Goal: Transaction & Acquisition: Obtain resource

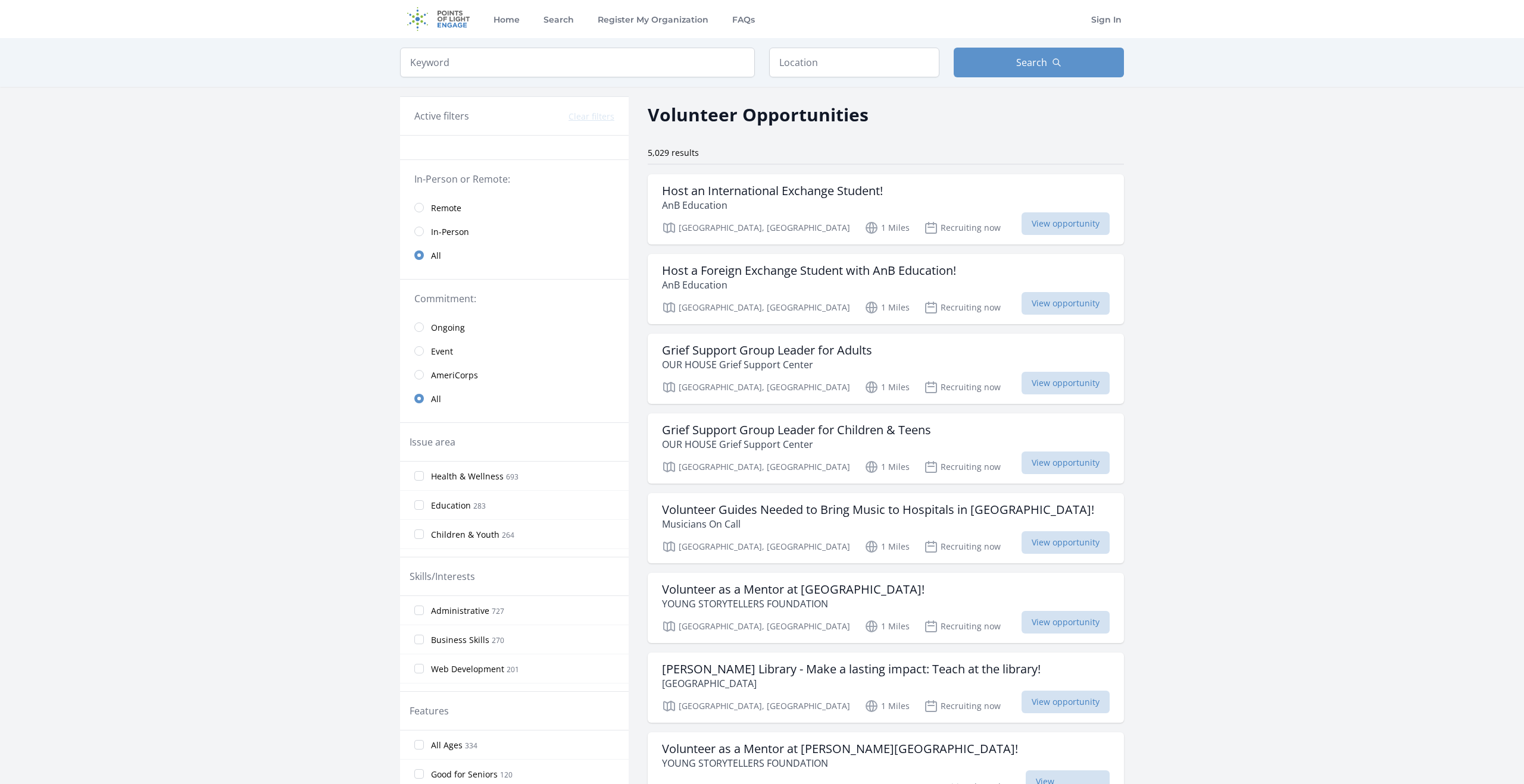
click at [427, 207] on link "Remote" at bounding box center [514, 208] width 228 height 24
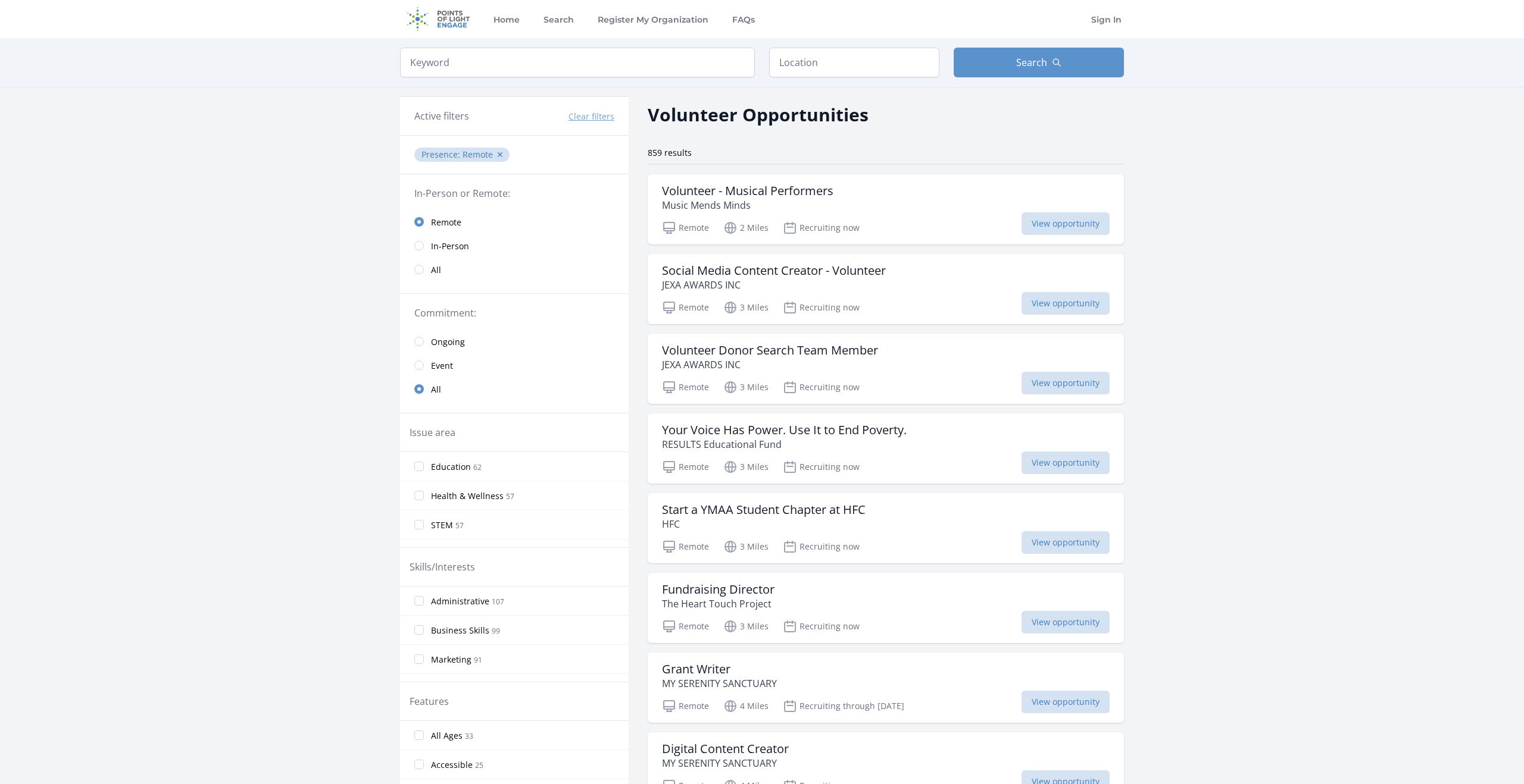
click at [445, 339] on span "Ongoing" at bounding box center [447, 341] width 34 height 12
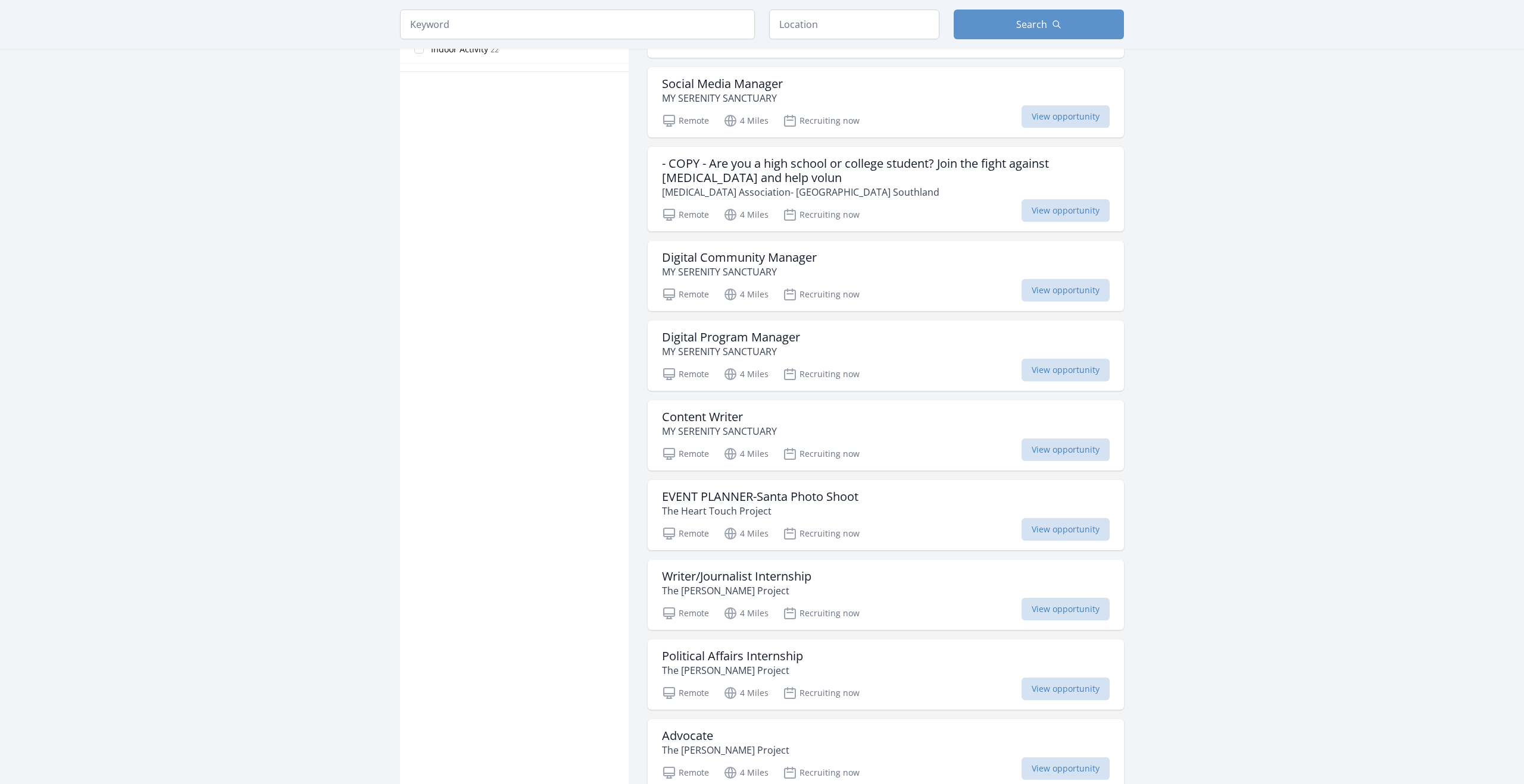
scroll to position [840, 0]
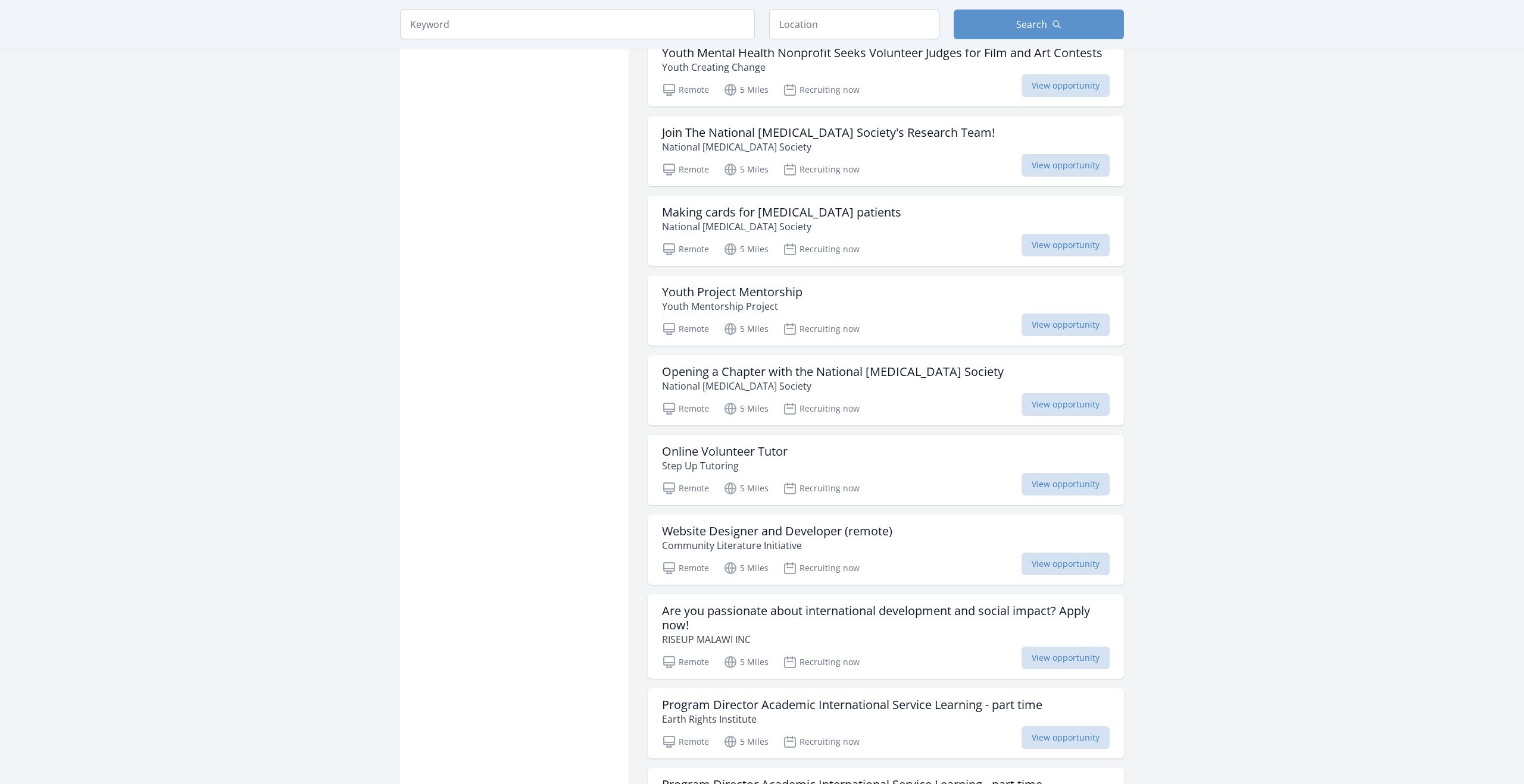
scroll to position [2228, 0]
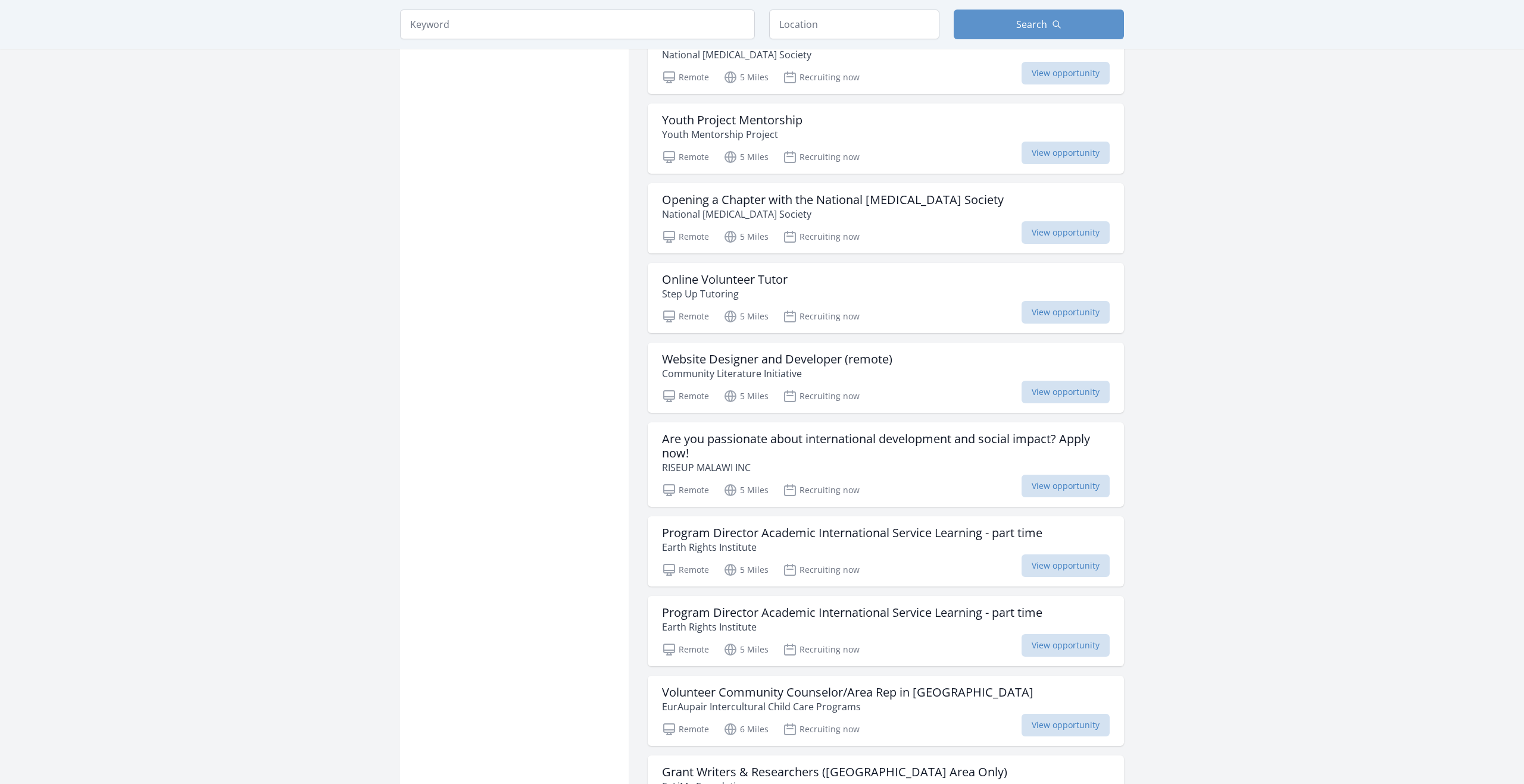
scroll to position [2482, 0]
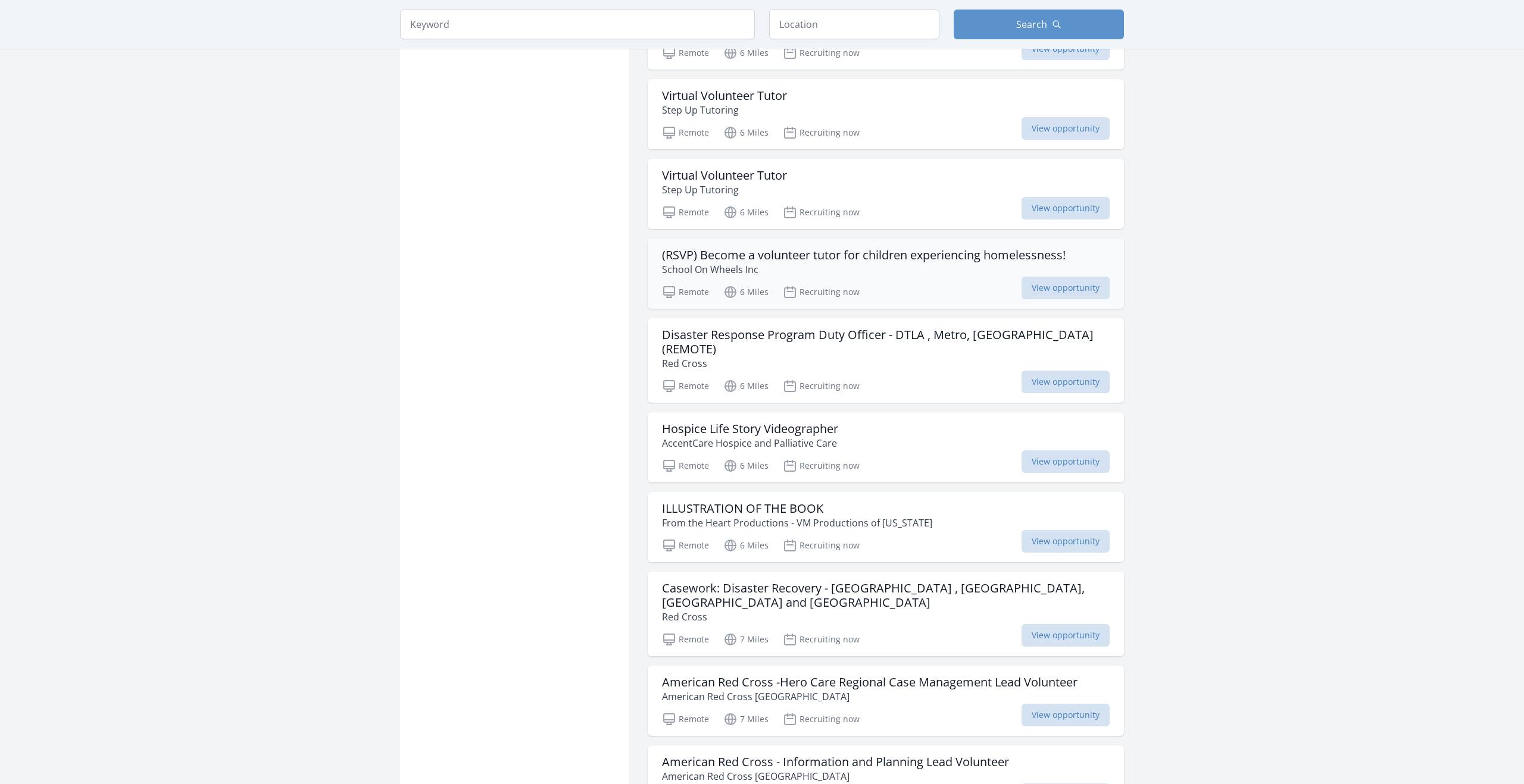
scroll to position [4033, 0]
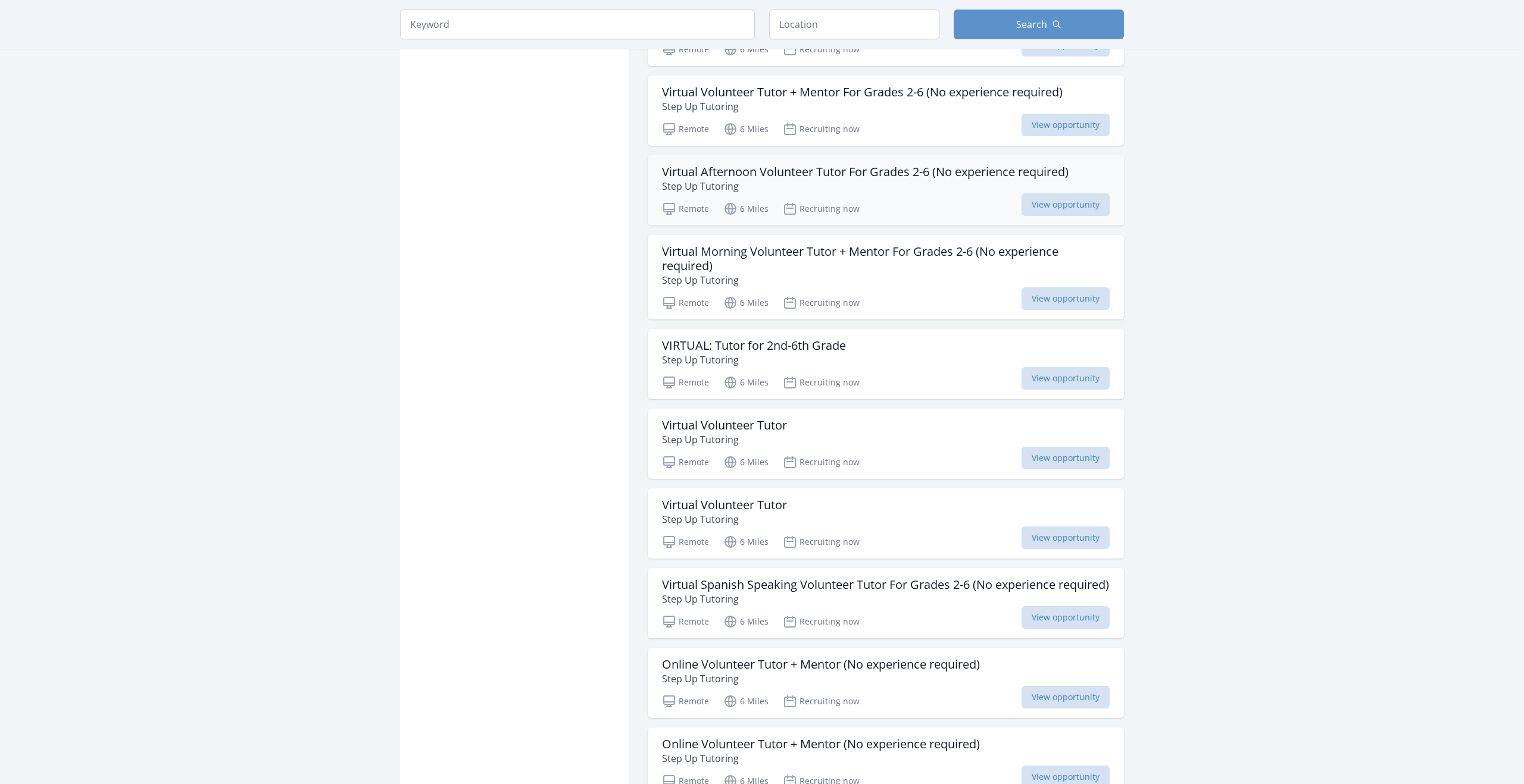
scroll to position [5812, 0]
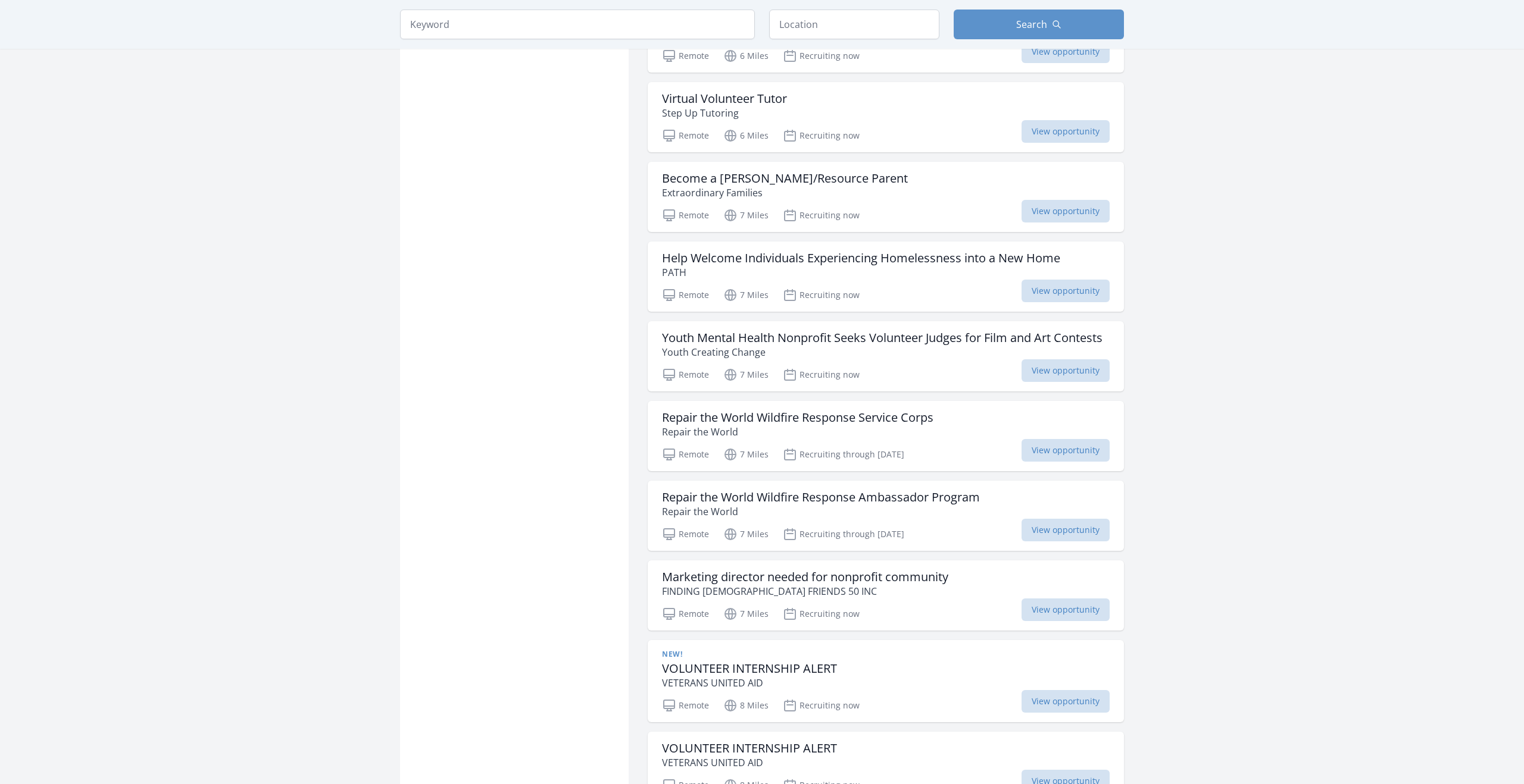
scroll to position [7428, 0]
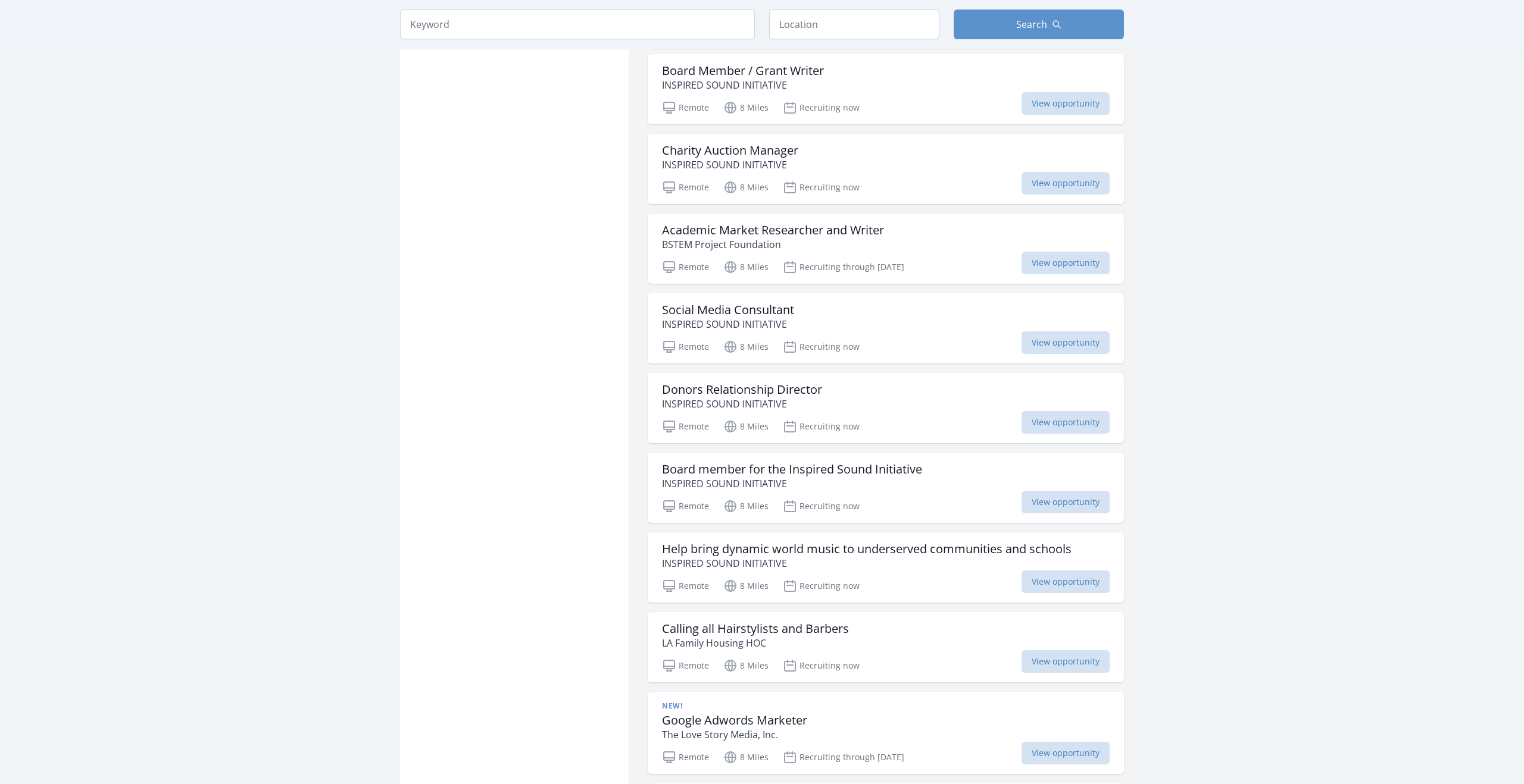
scroll to position [8425, 0]
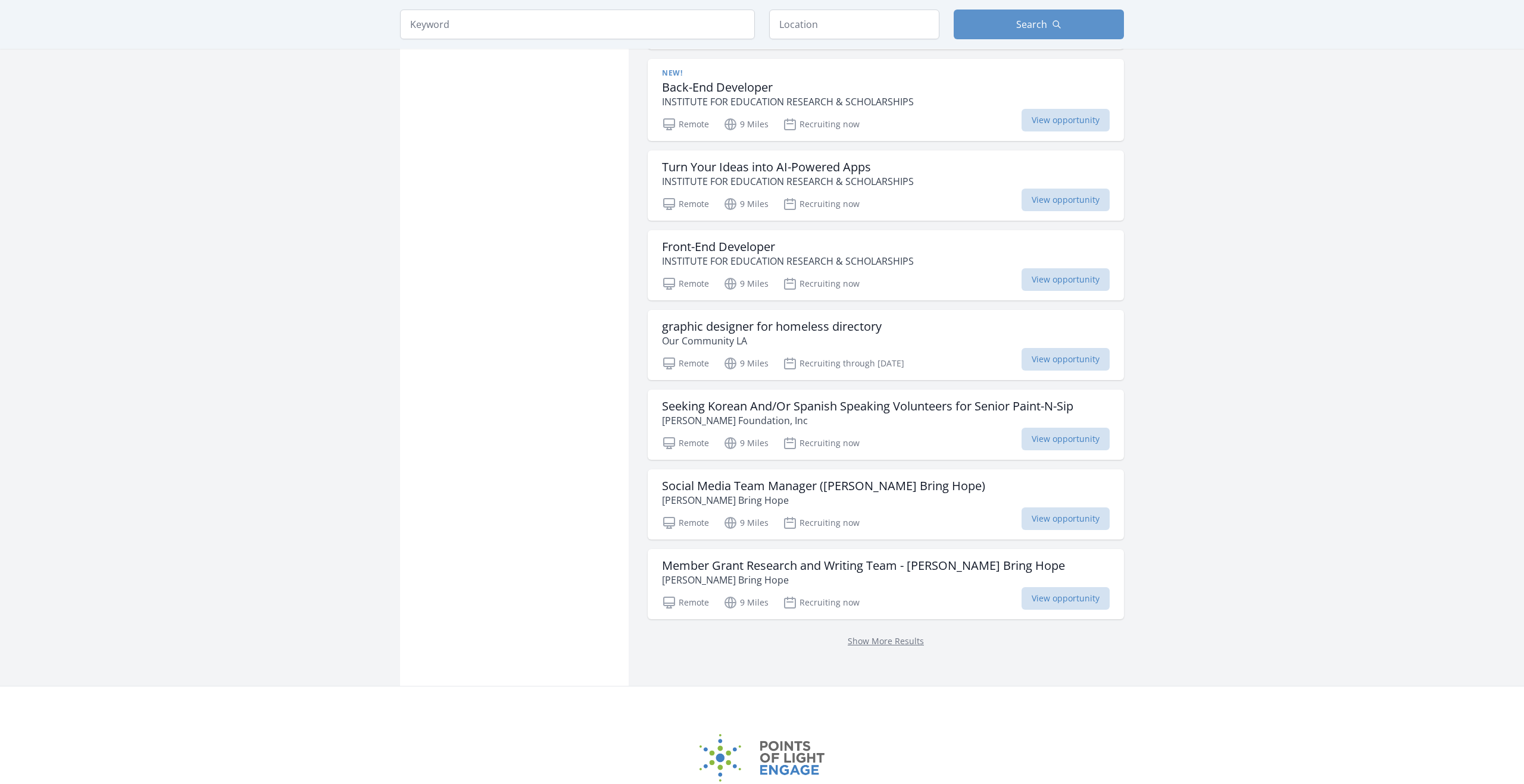
scroll to position [9400, 0]
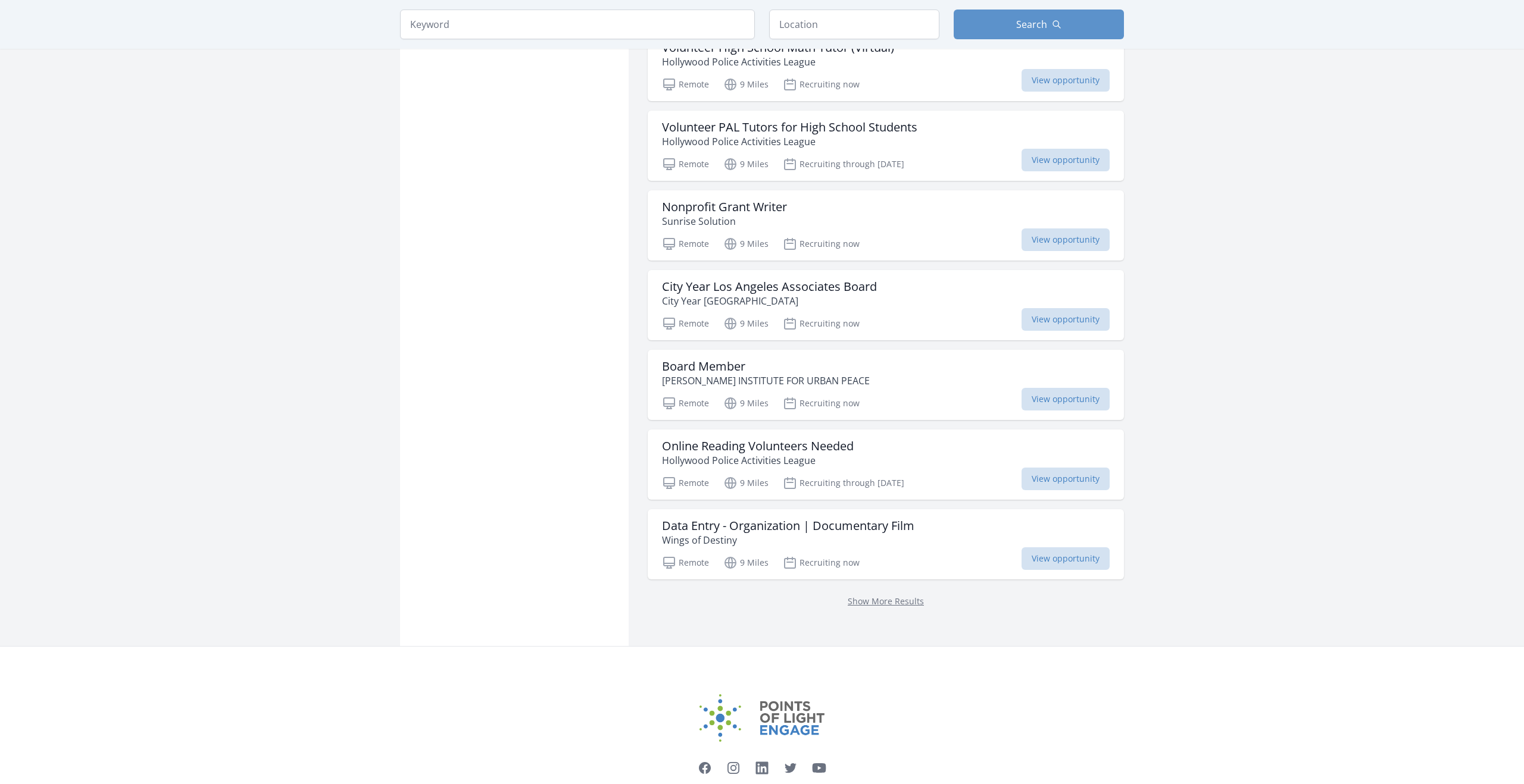
scroll to position [10995, 0]
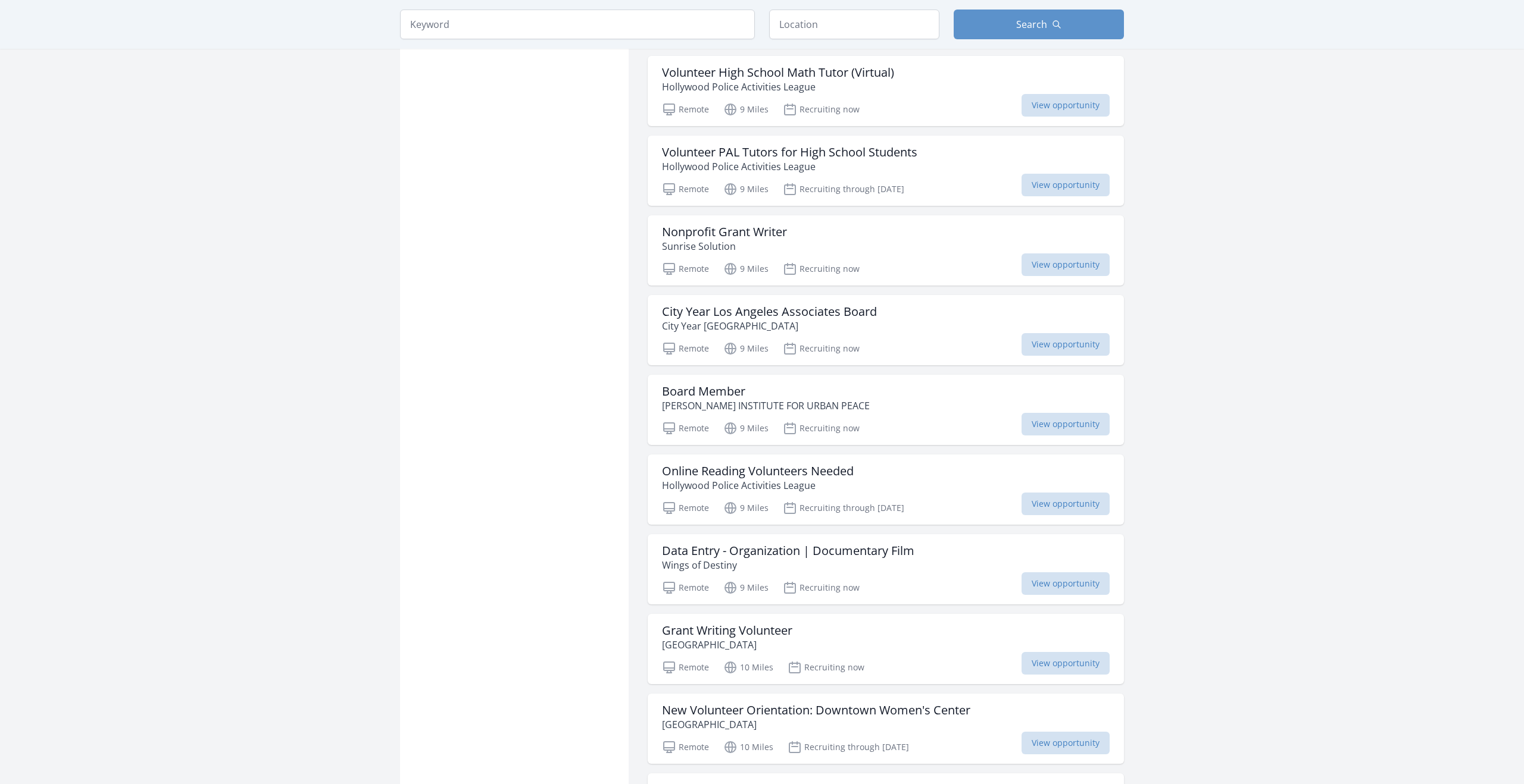
scroll to position [10914, 0]
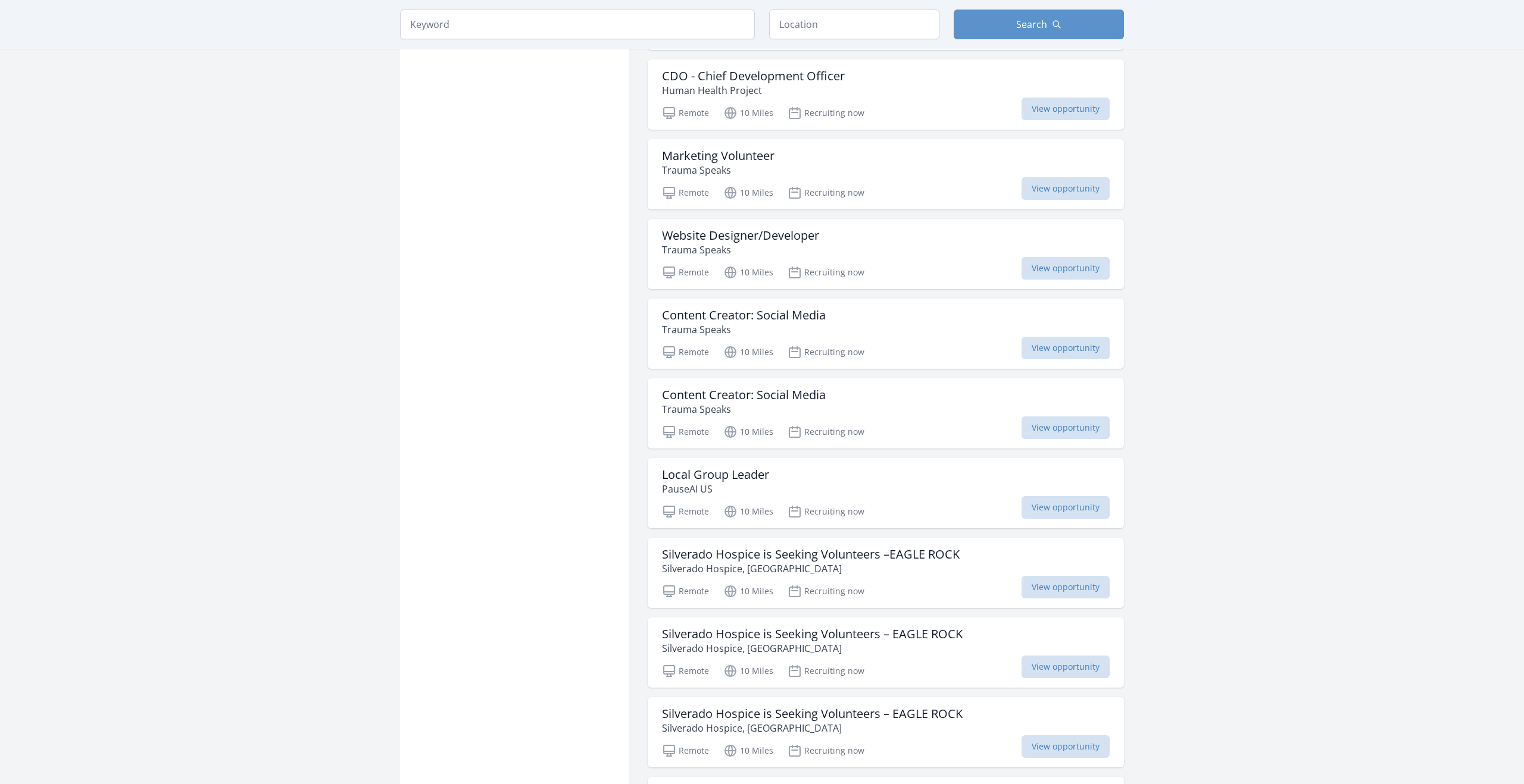
scroll to position [12112, 0]
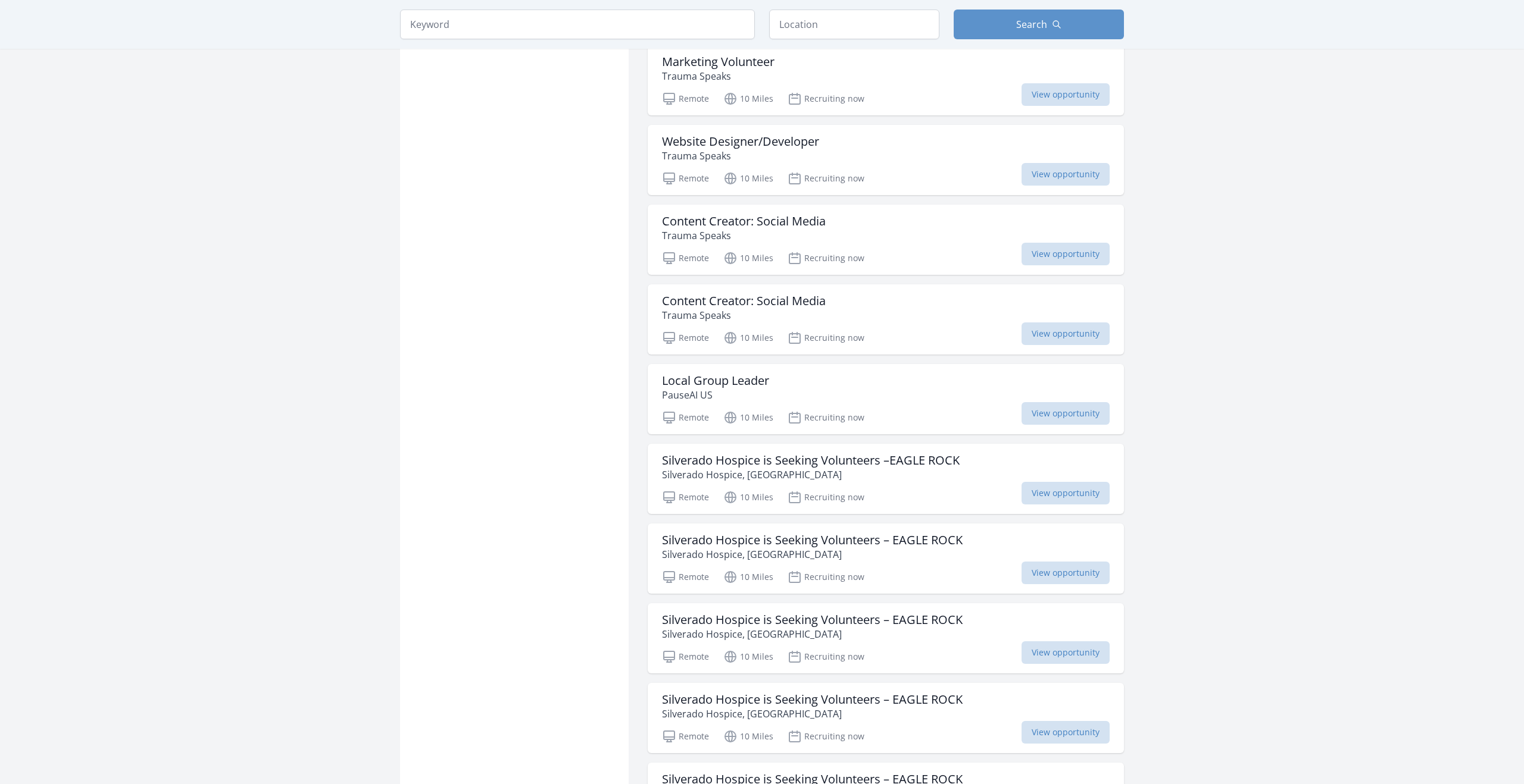
scroll to position [12204, 0]
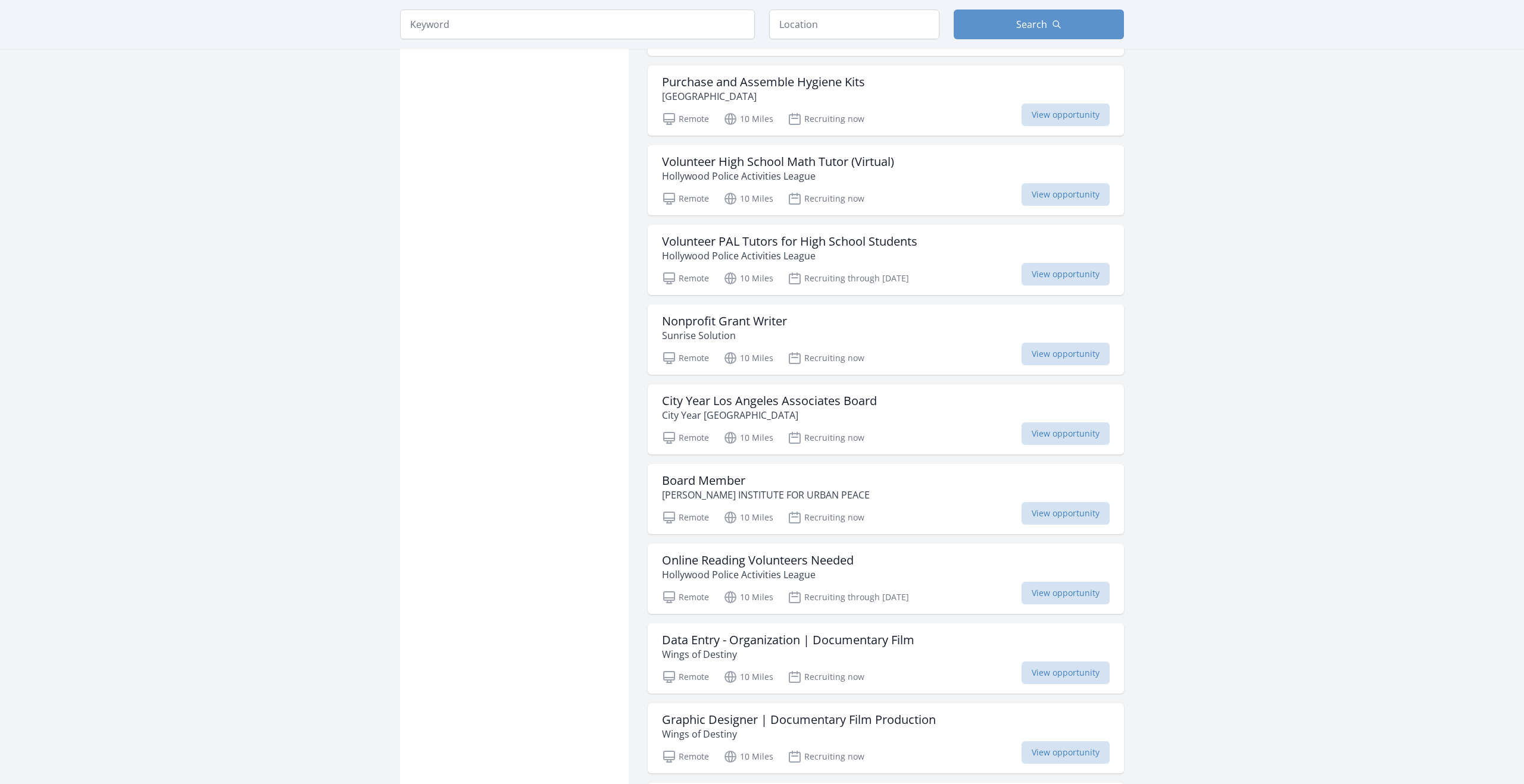
scroll to position [13865, 0]
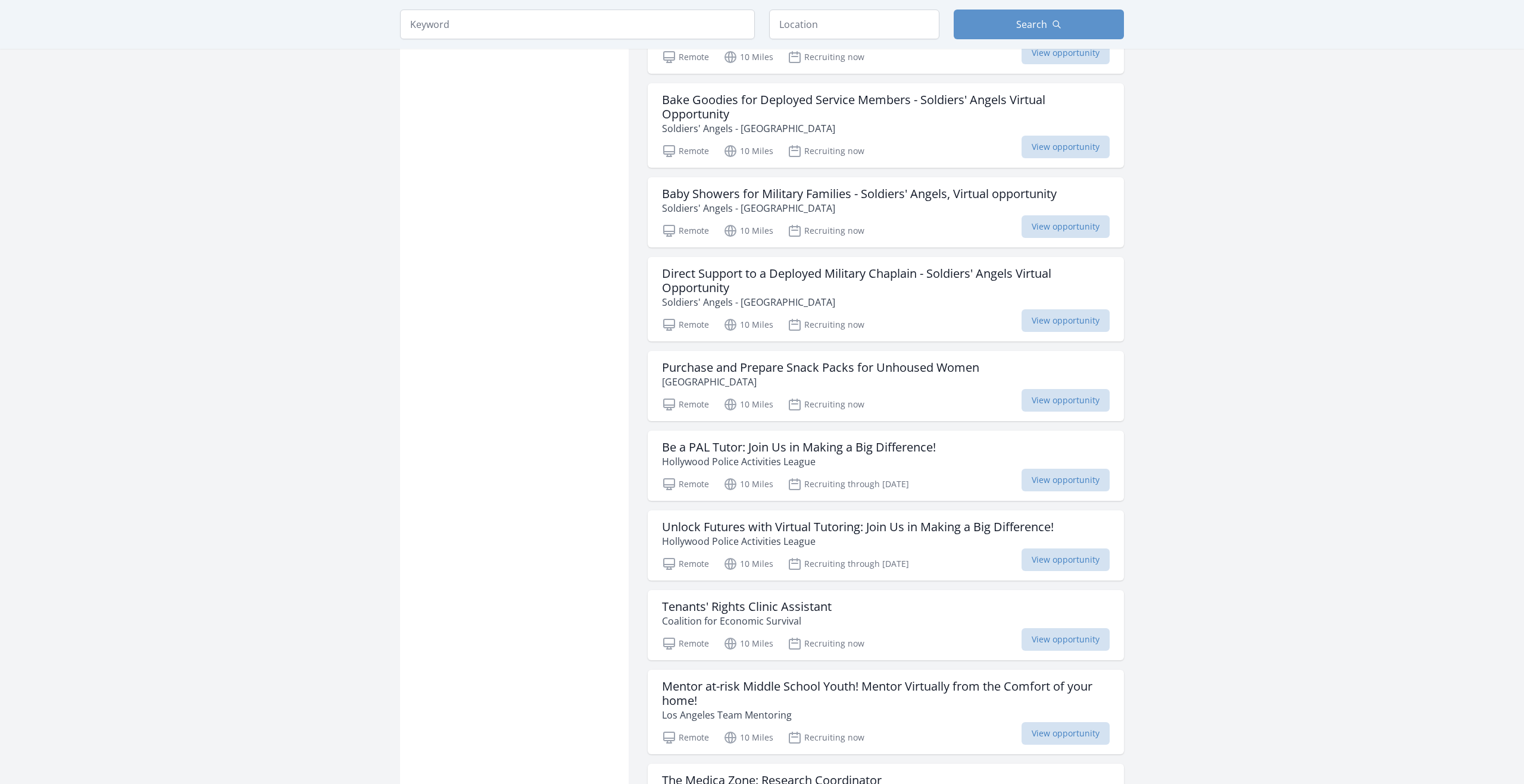
scroll to position [15305, 0]
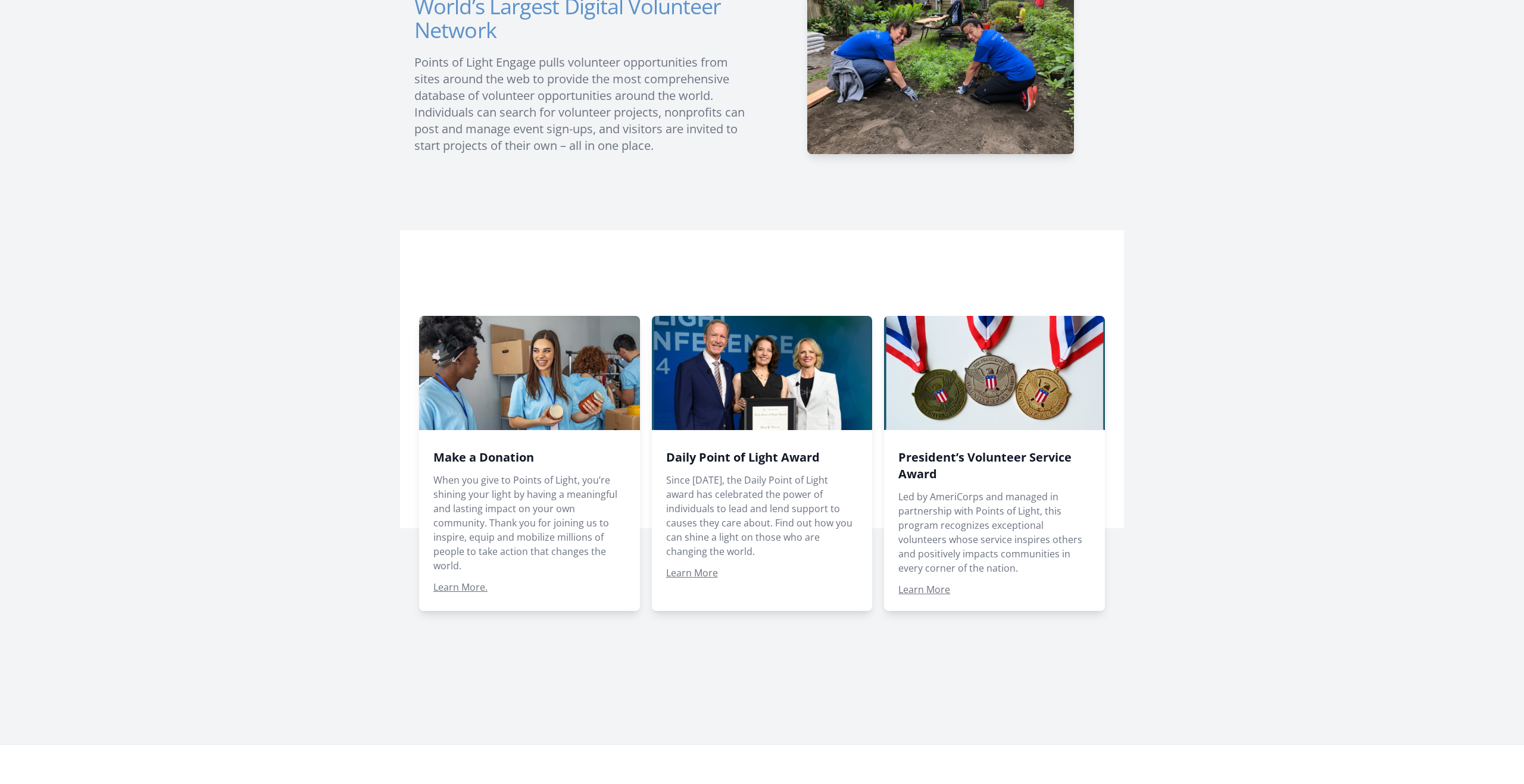
scroll to position [703, 0]
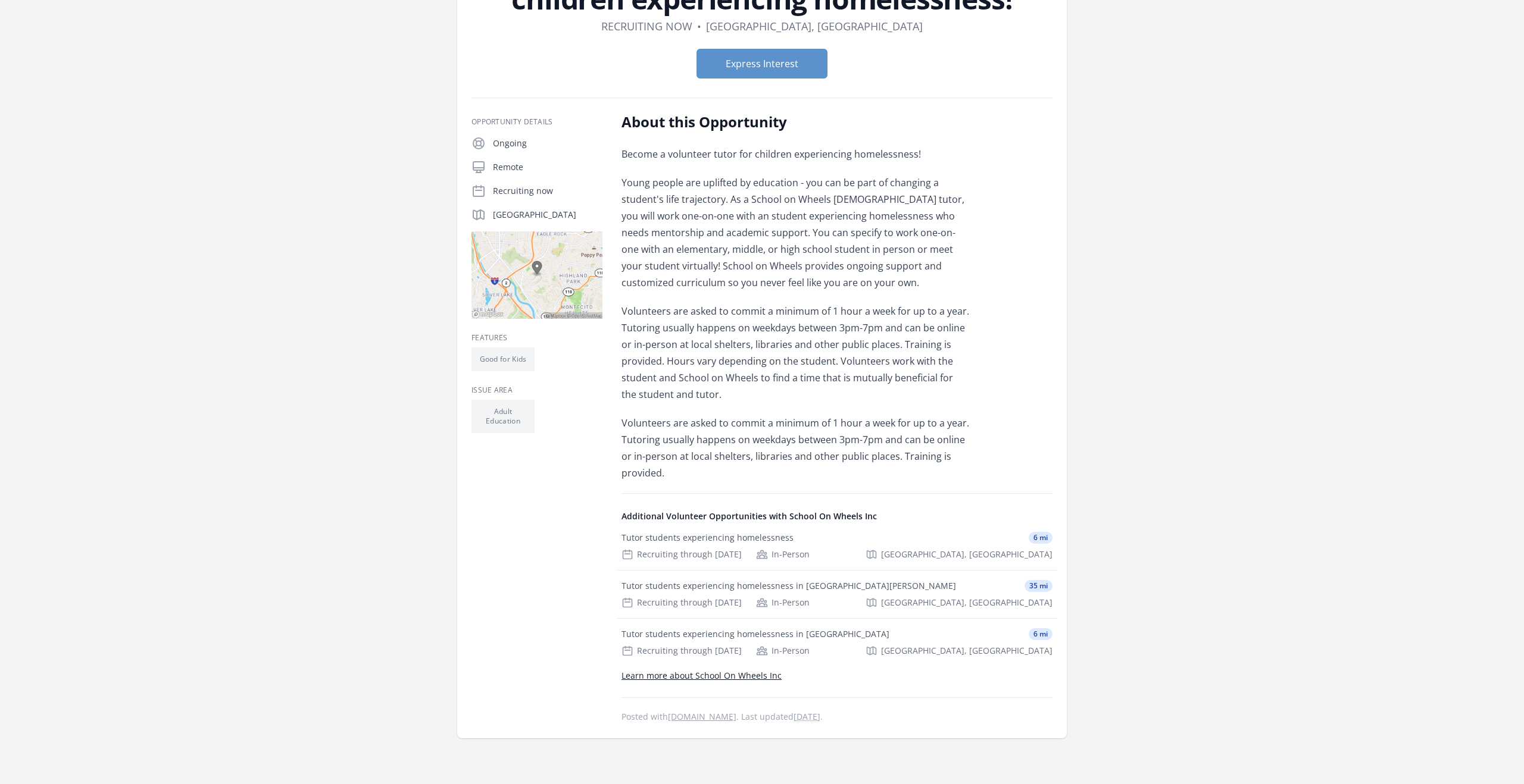
scroll to position [70, 0]
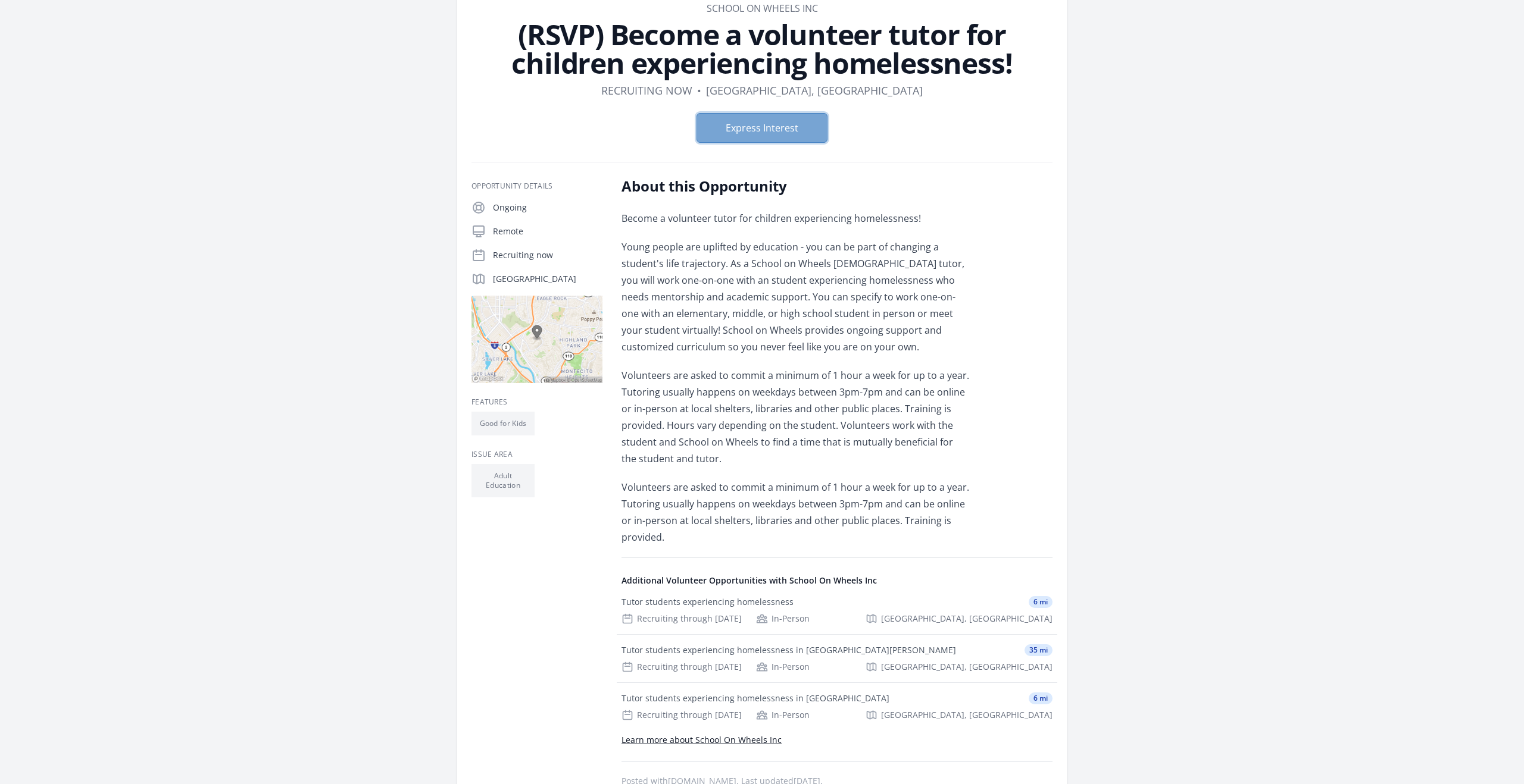
click at [774, 129] on button "Express Interest" at bounding box center [762, 128] width 131 height 29
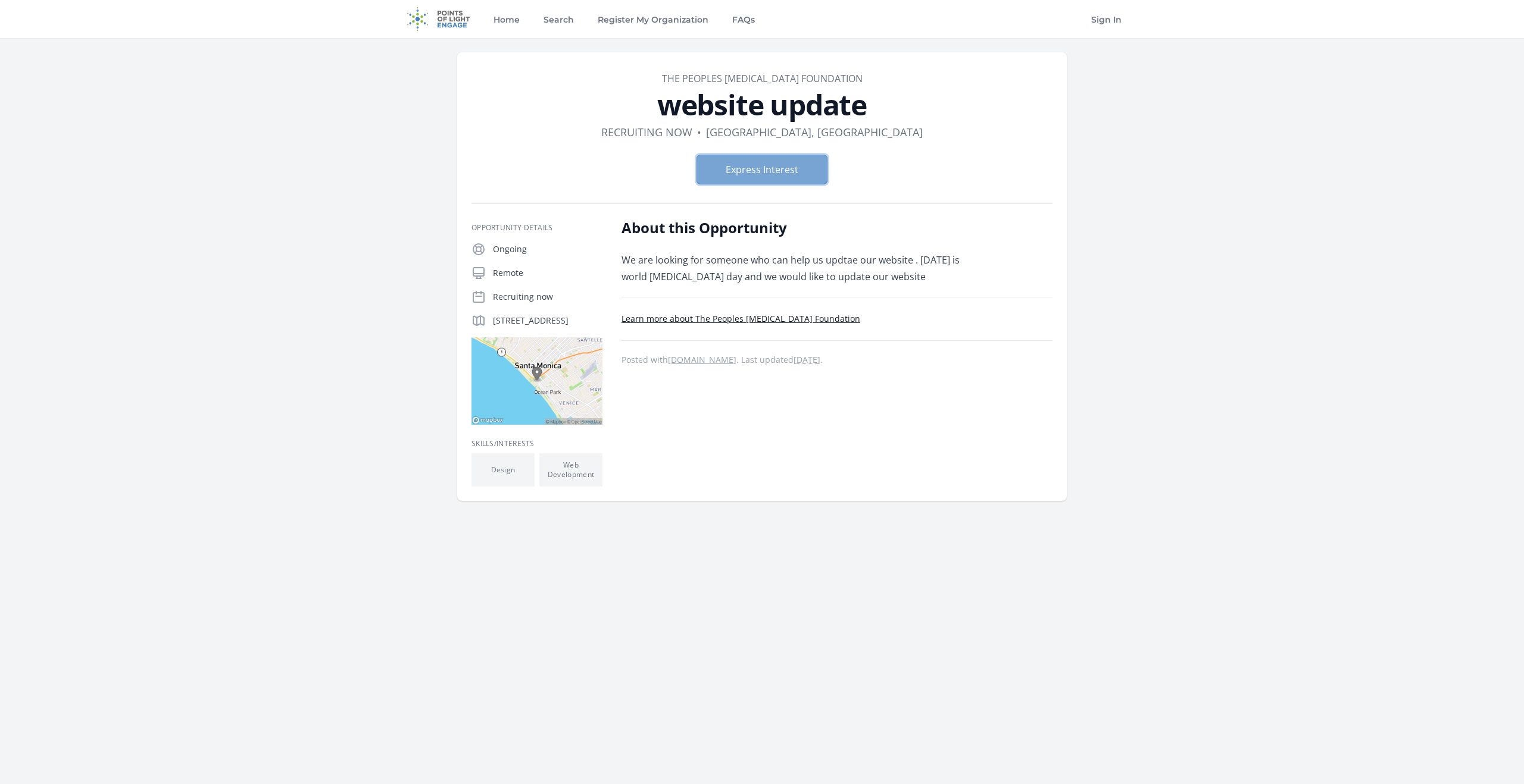
click at [767, 161] on button "Express Interest" at bounding box center [762, 169] width 131 height 29
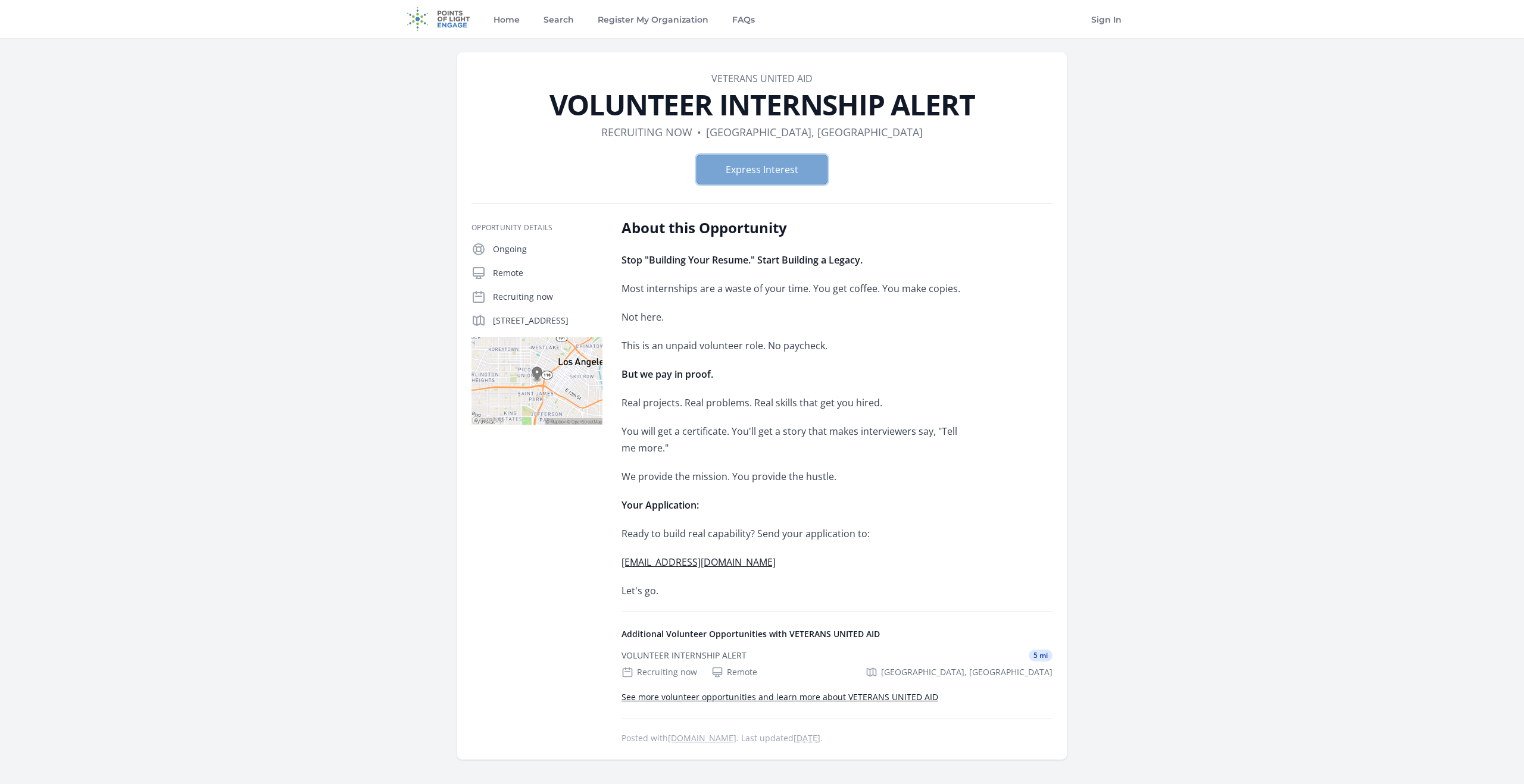
click at [742, 172] on button "Express Interest" at bounding box center [762, 169] width 131 height 29
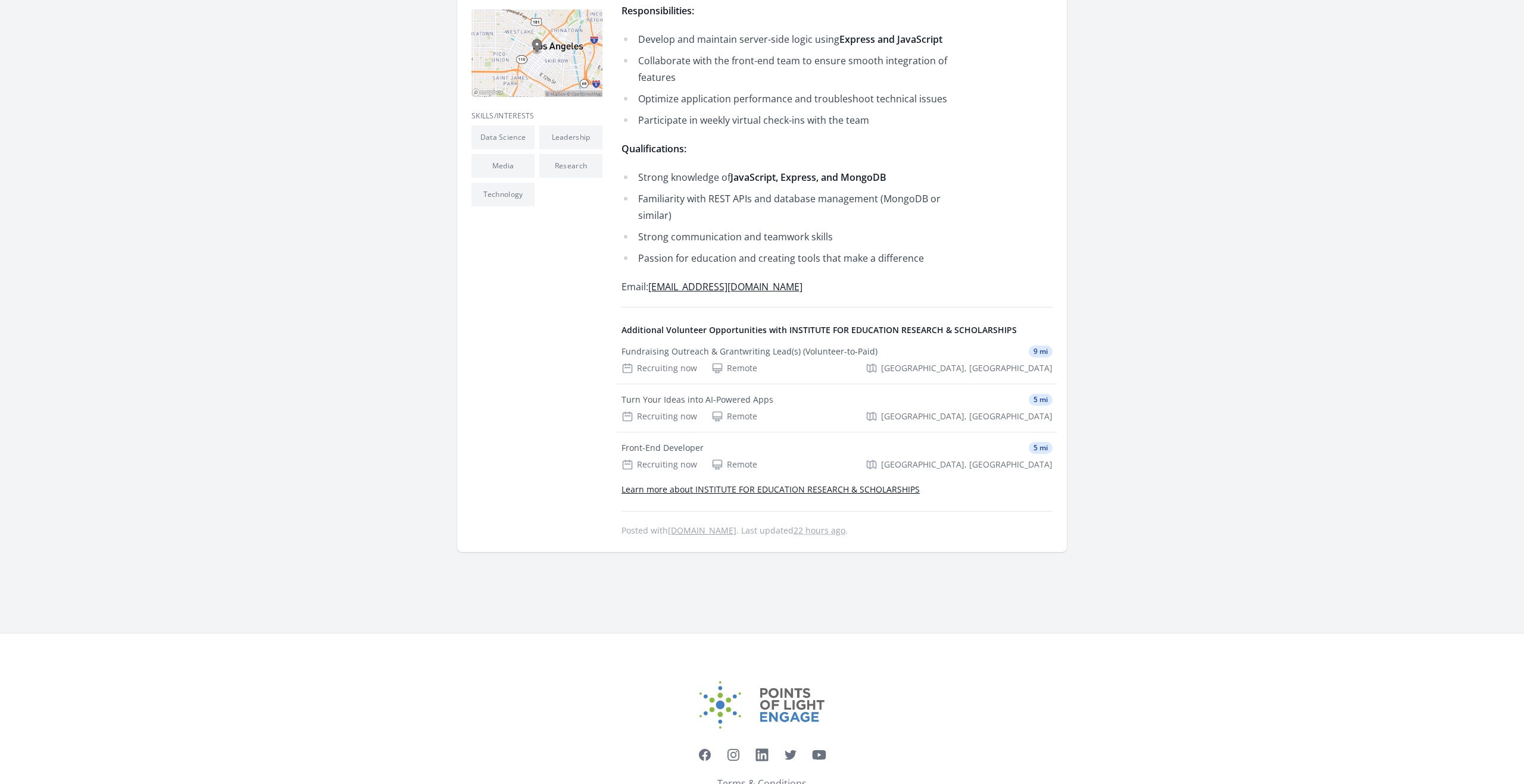
scroll to position [349, 0]
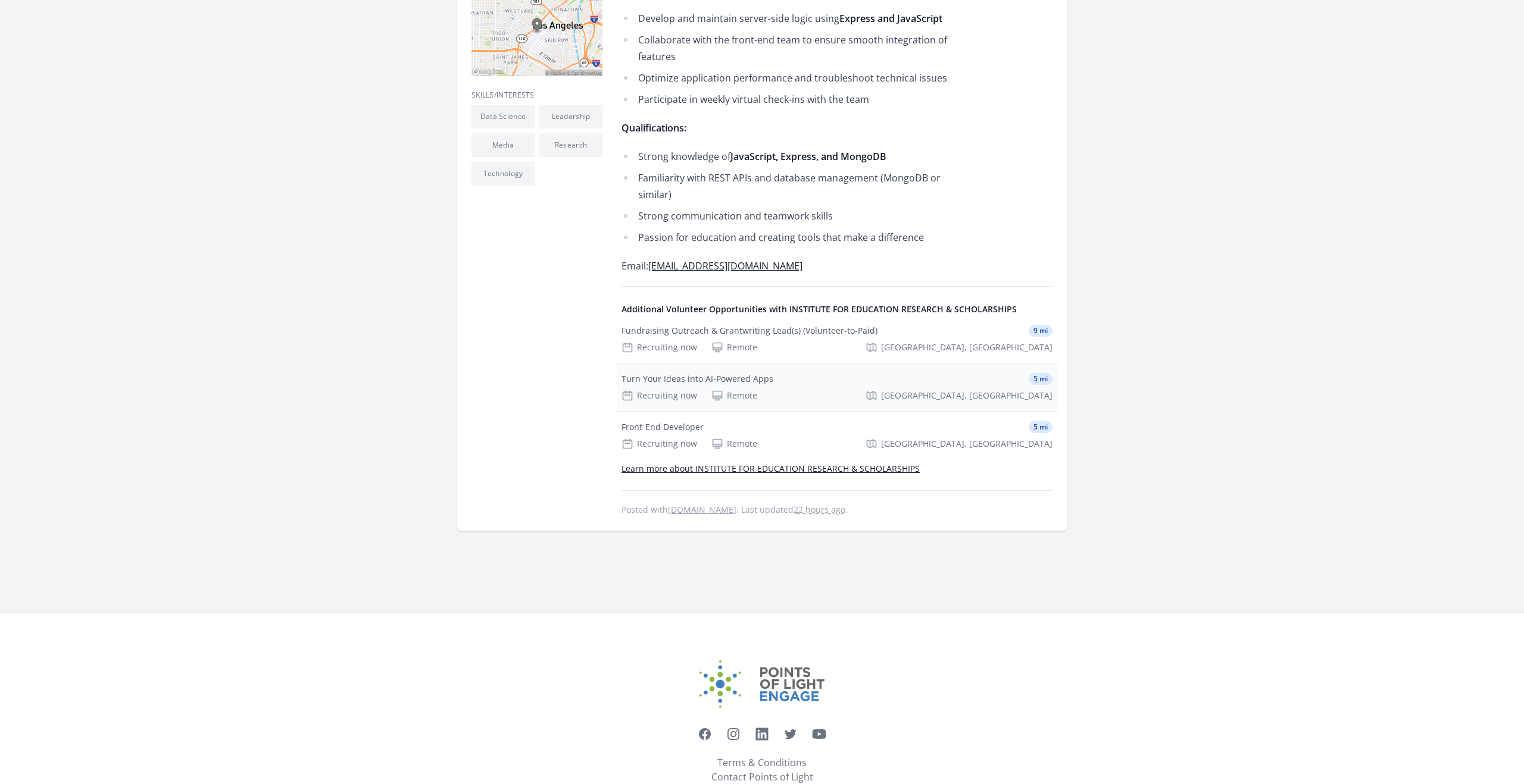
click at [737, 373] on div "Turn Your Ideas into AI-Powered Apps" at bounding box center [697, 378] width 152 height 12
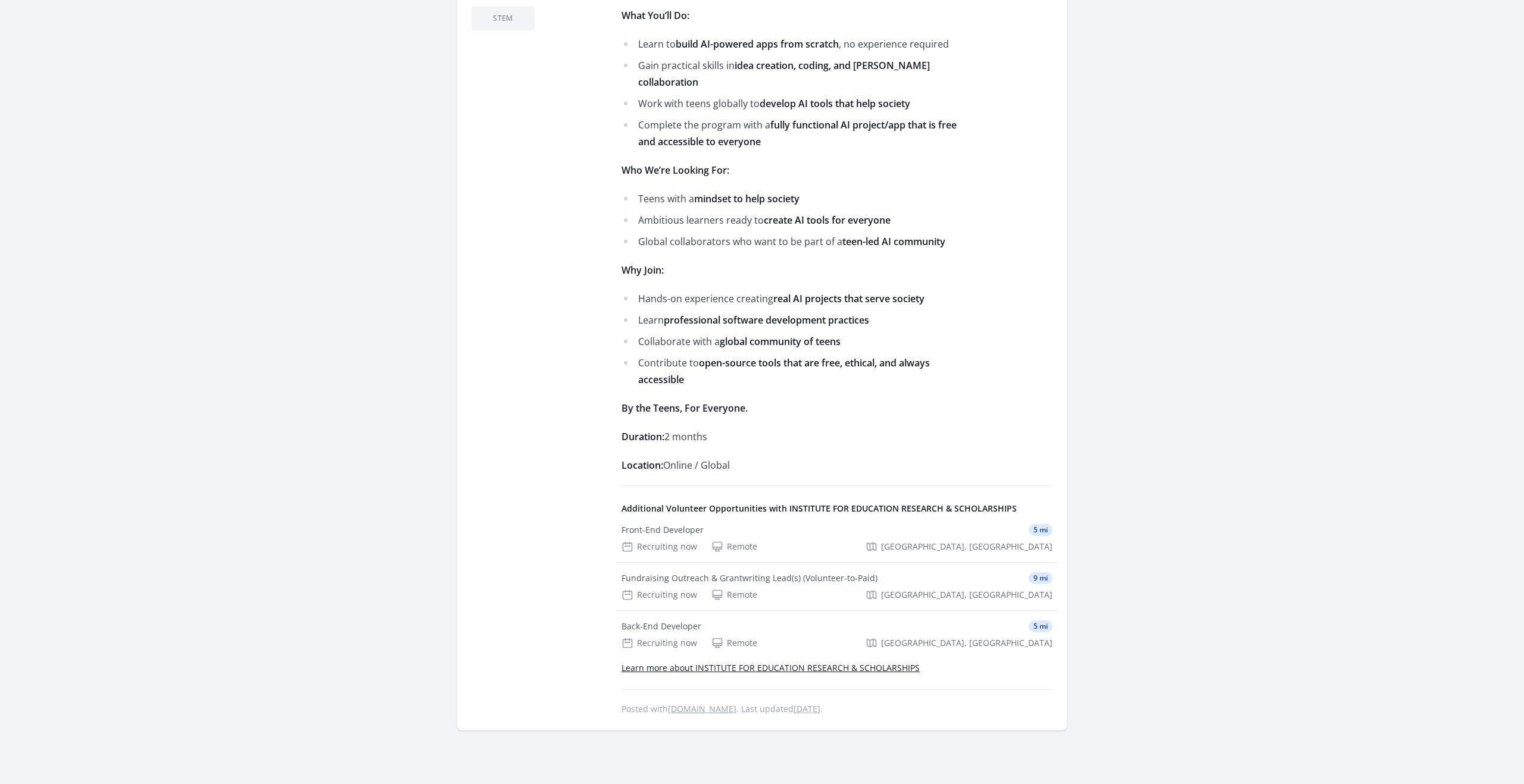
scroll to position [512, 0]
click at [671, 522] on div "Front-End Developer" at bounding box center [662, 527] width 82 height 12
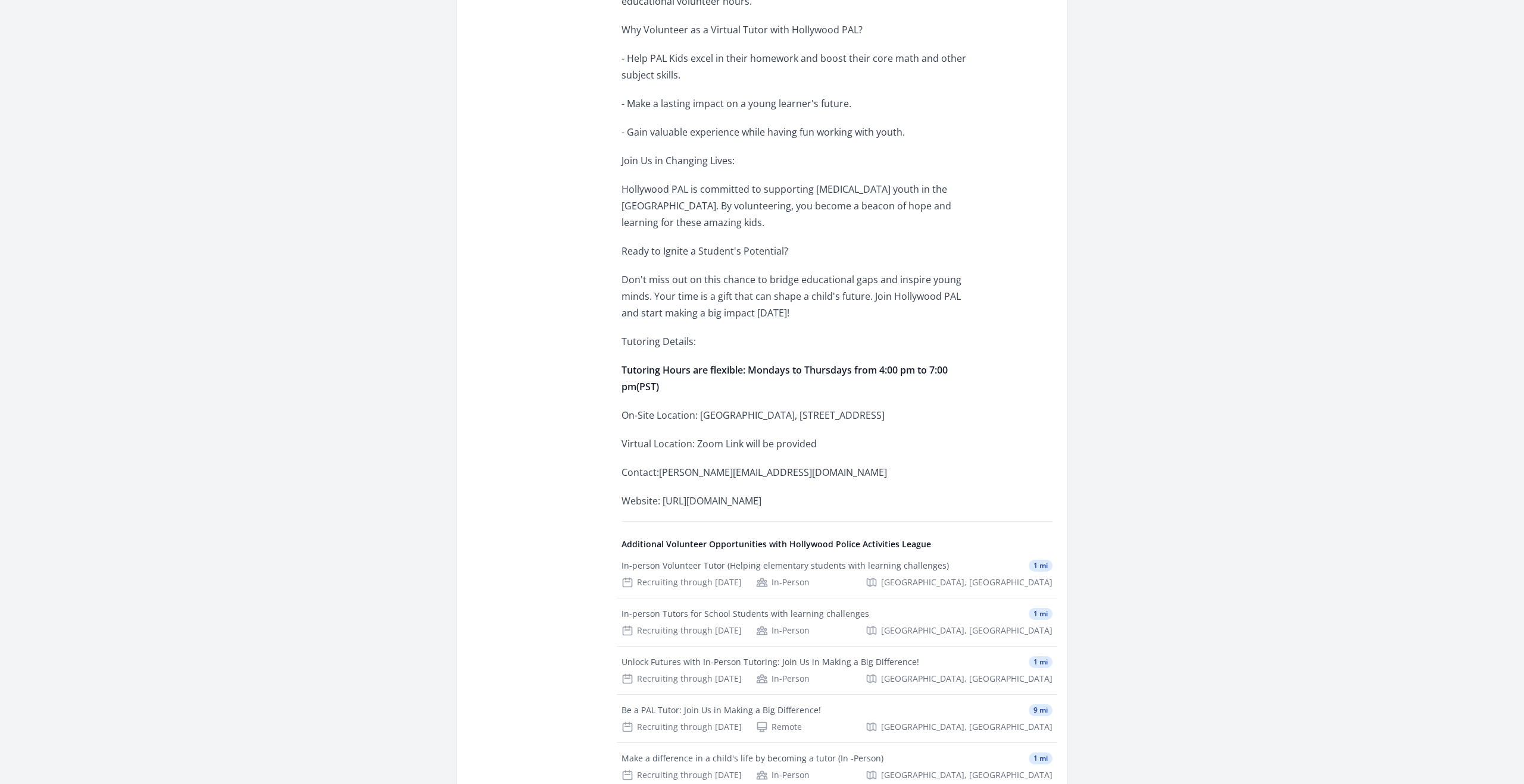
scroll to position [584, 0]
drag, startPoint x: 663, startPoint y: 479, endPoint x: 861, endPoint y: 477, distance: 198.0
click at [861, 489] on p "Website: https://hollywoodpal.org/virtual-tutoring/" at bounding box center [795, 497] width 348 height 17
click at [479, 131] on div "Issue area STEM" at bounding box center [537, 342] width 131 height 1004
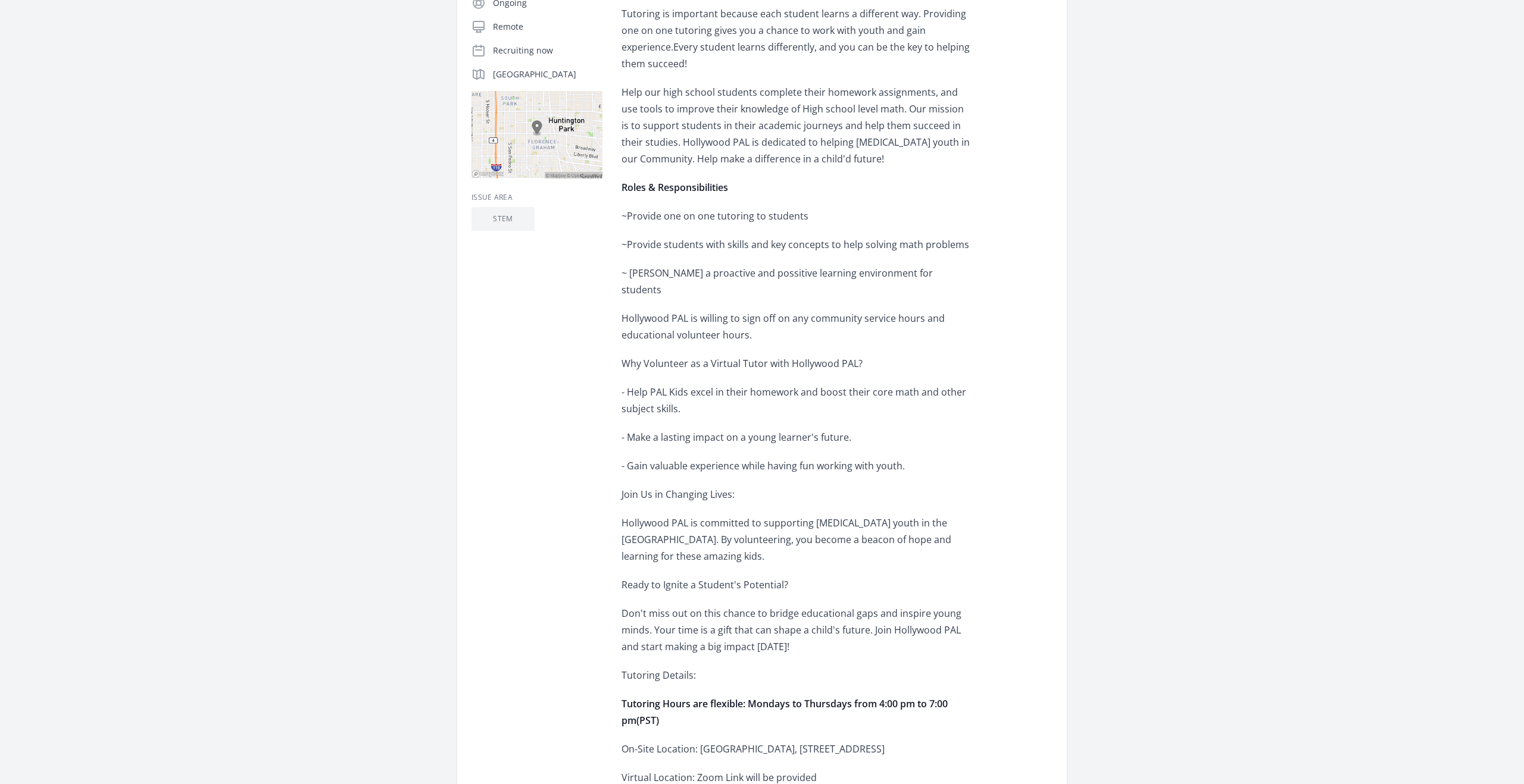
scroll to position [248, 0]
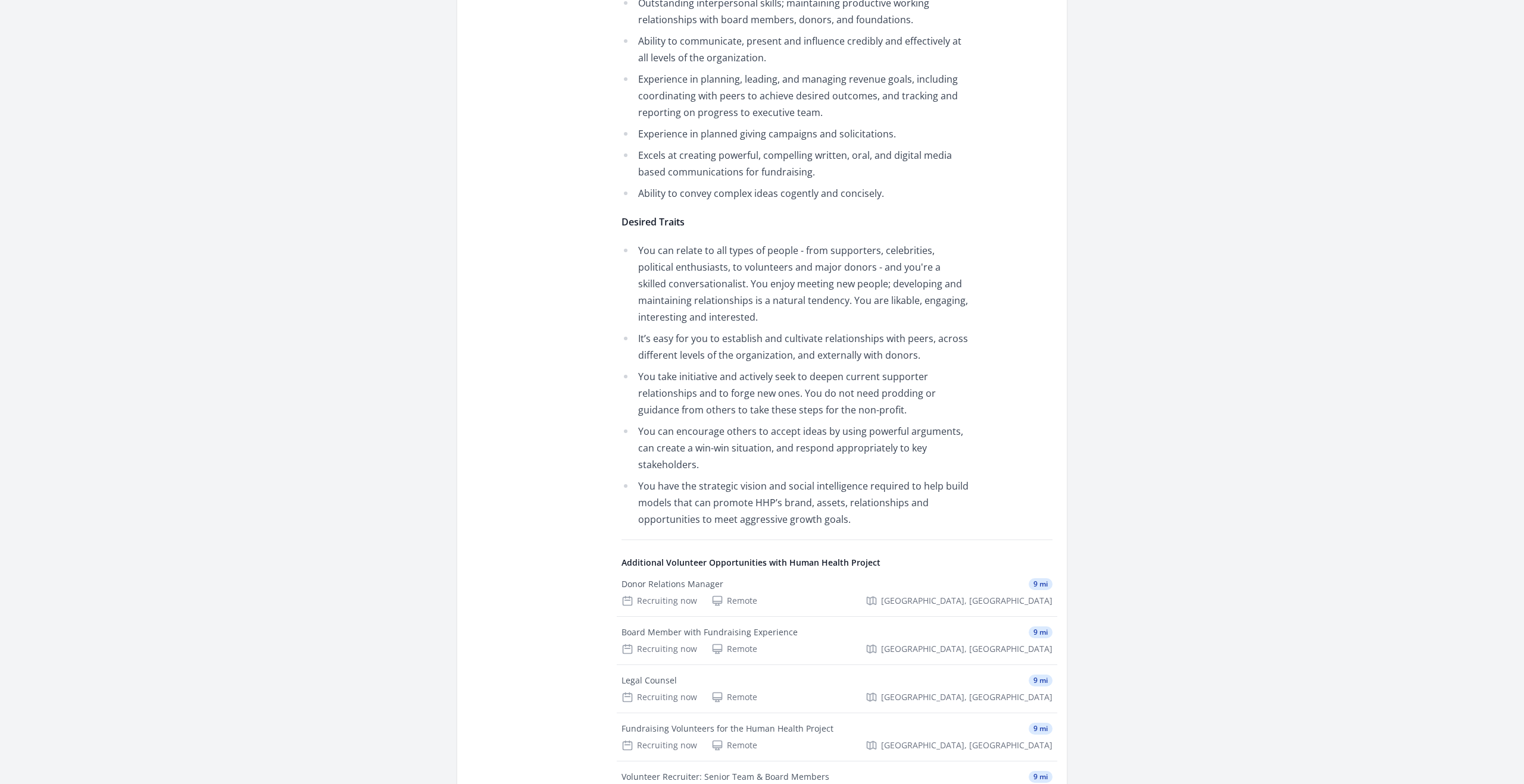
scroll to position [1798, 0]
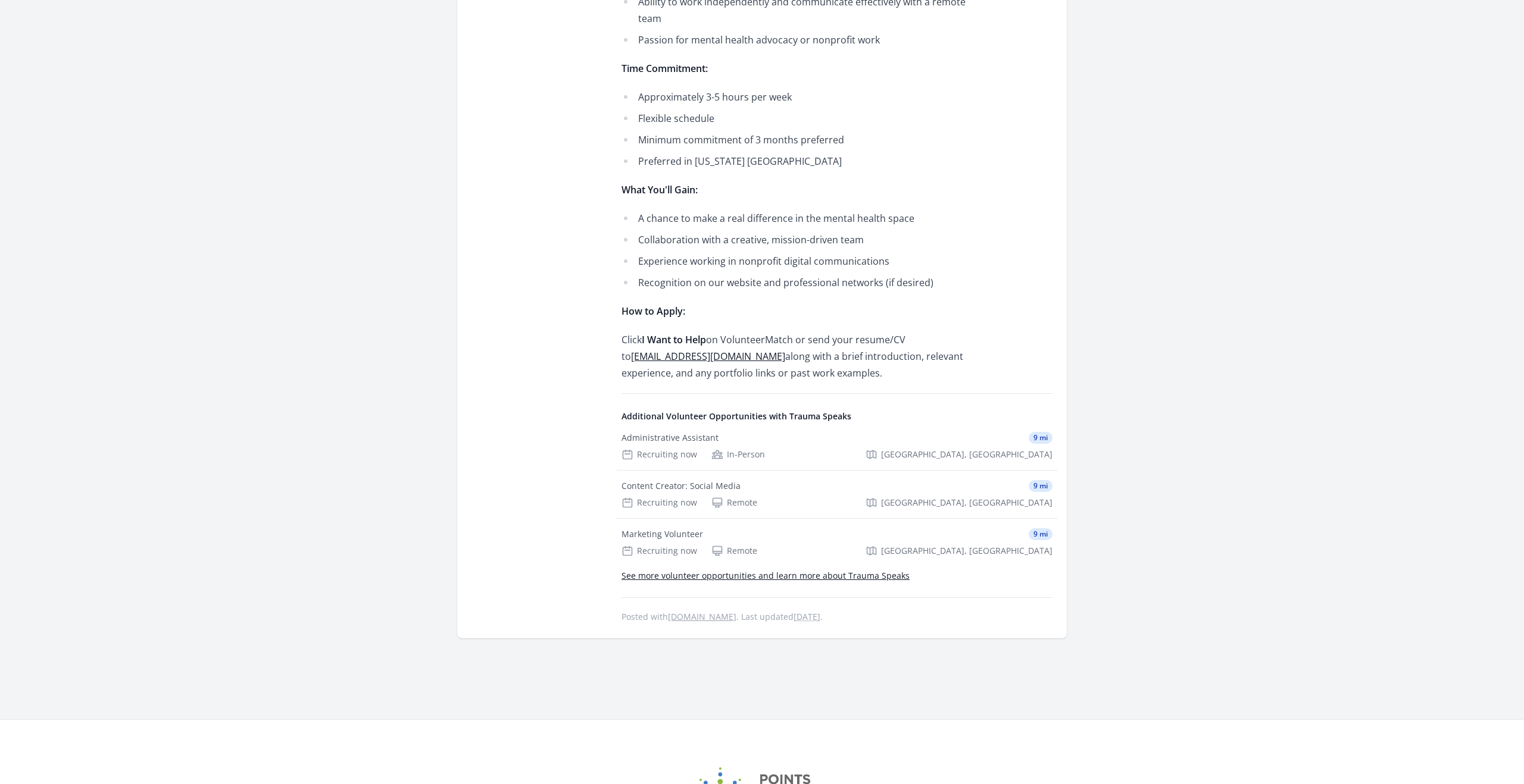
scroll to position [859, 0]
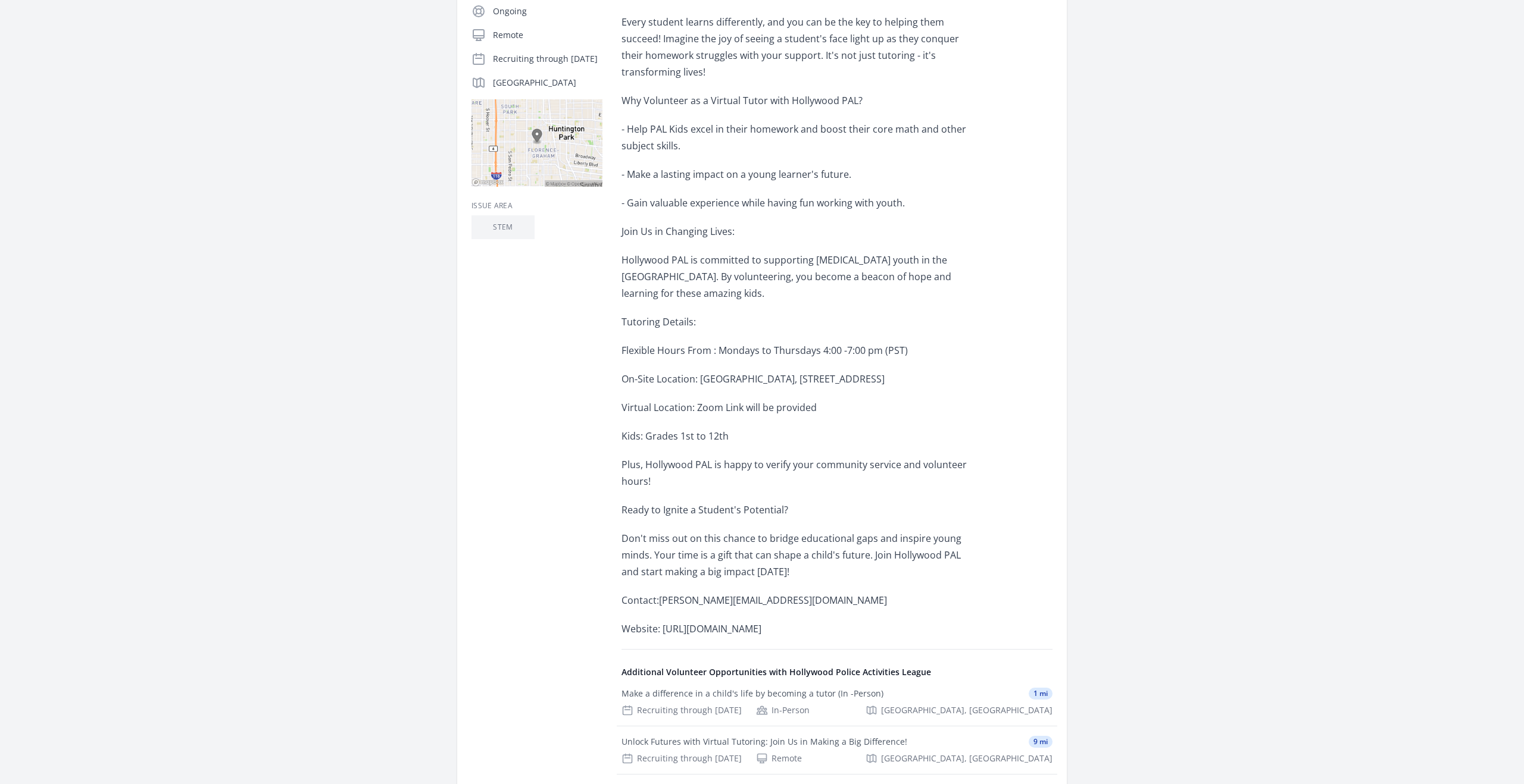
scroll to position [267, 0]
drag, startPoint x: 697, startPoint y: 376, endPoint x: 791, endPoint y: 377, distance: 94.0
click at [792, 375] on span "On-Site Location: [GEOGRAPHIC_DATA], [STREET_ADDRESS]" at bounding box center [753, 378] width 263 height 13
click at [778, 164] on div "Every student learns differently, and you can be the key to helping them succee…" at bounding box center [795, 325] width 348 height 624
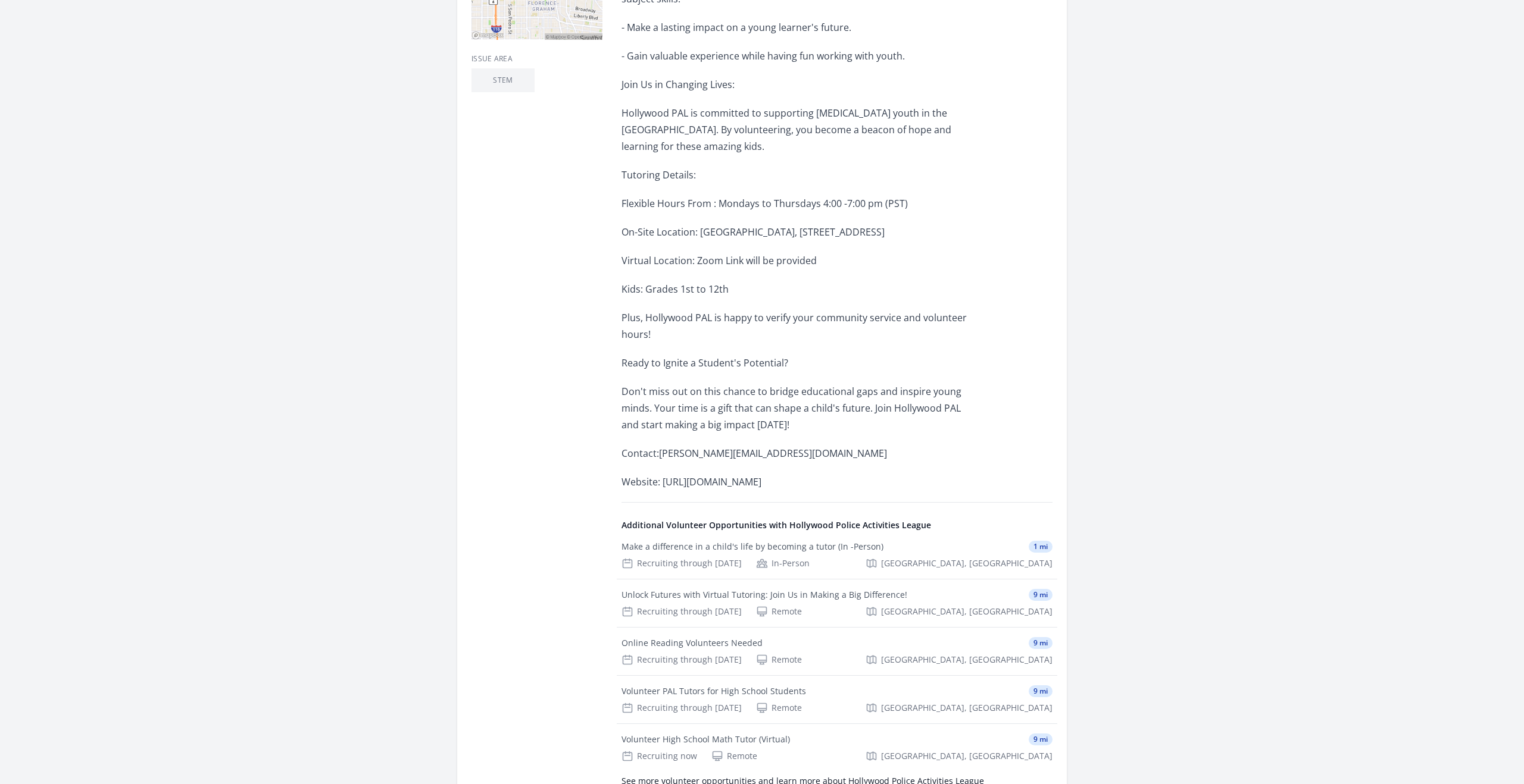
scroll to position [415, 0]
click at [731, 479] on span "Website: [URL][DOMAIN_NAME]" at bounding box center [691, 480] width 140 height 13
click at [708, 482] on span "Website: [URL][DOMAIN_NAME]" at bounding box center [691, 480] width 140 height 13
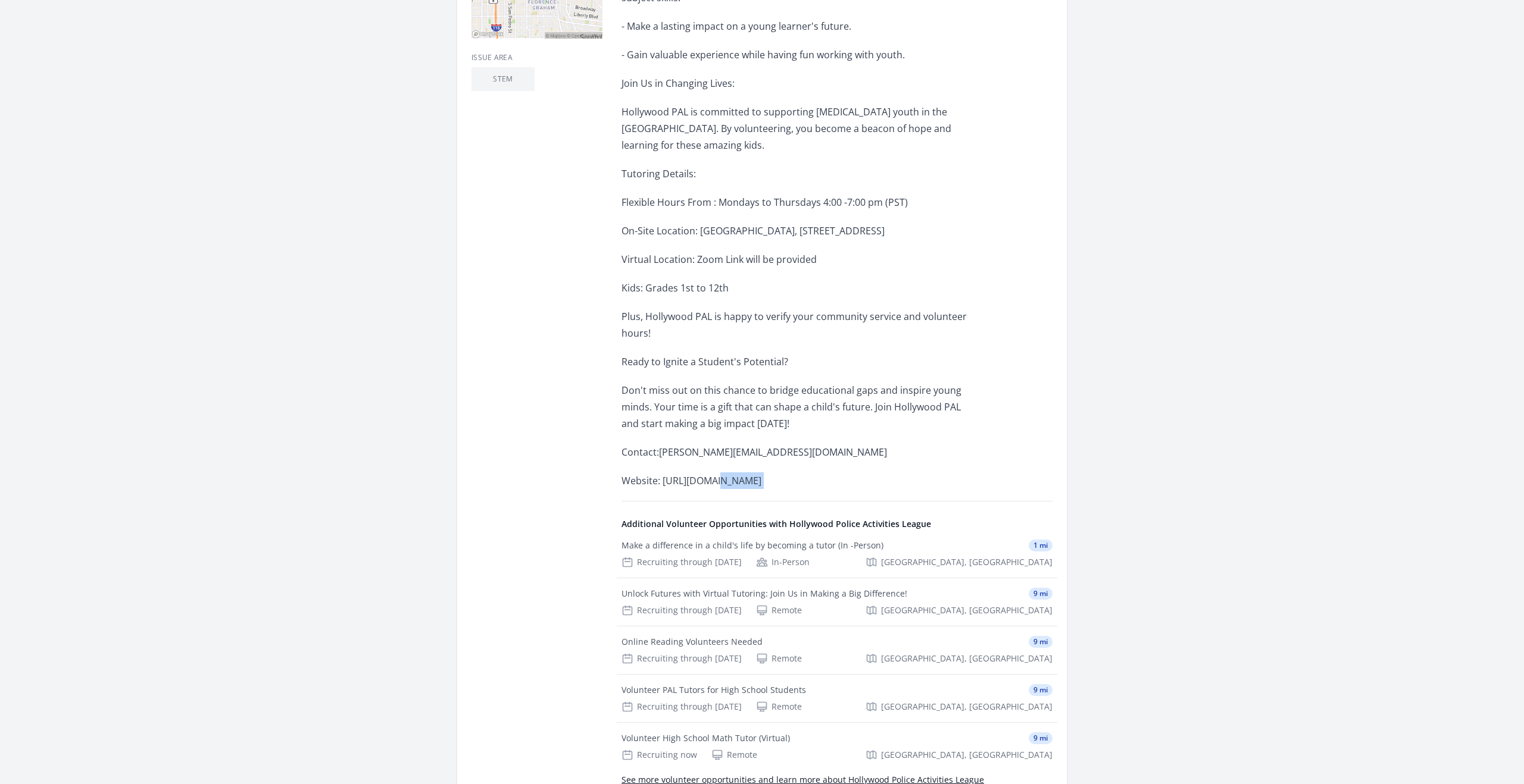
drag, startPoint x: 663, startPoint y: 479, endPoint x: 849, endPoint y: 488, distance: 186.2
click at [849, 488] on p "Website: [URL][DOMAIN_NAME]" at bounding box center [795, 480] width 348 height 17
